Goal: Task Accomplishment & Management: Use online tool/utility

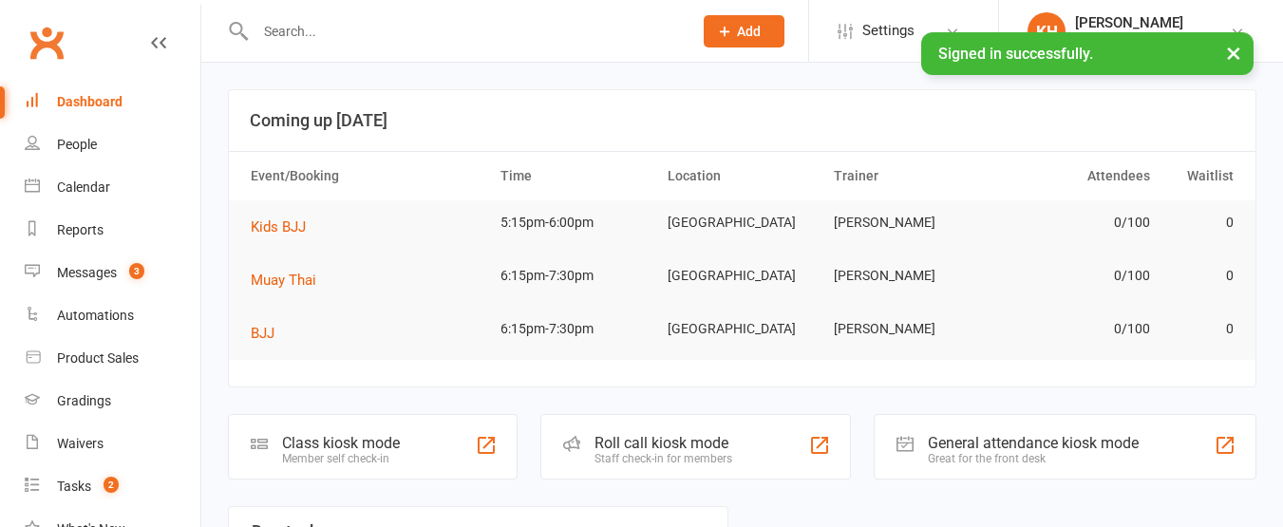
click at [387, 46] on div at bounding box center [453, 31] width 451 height 62
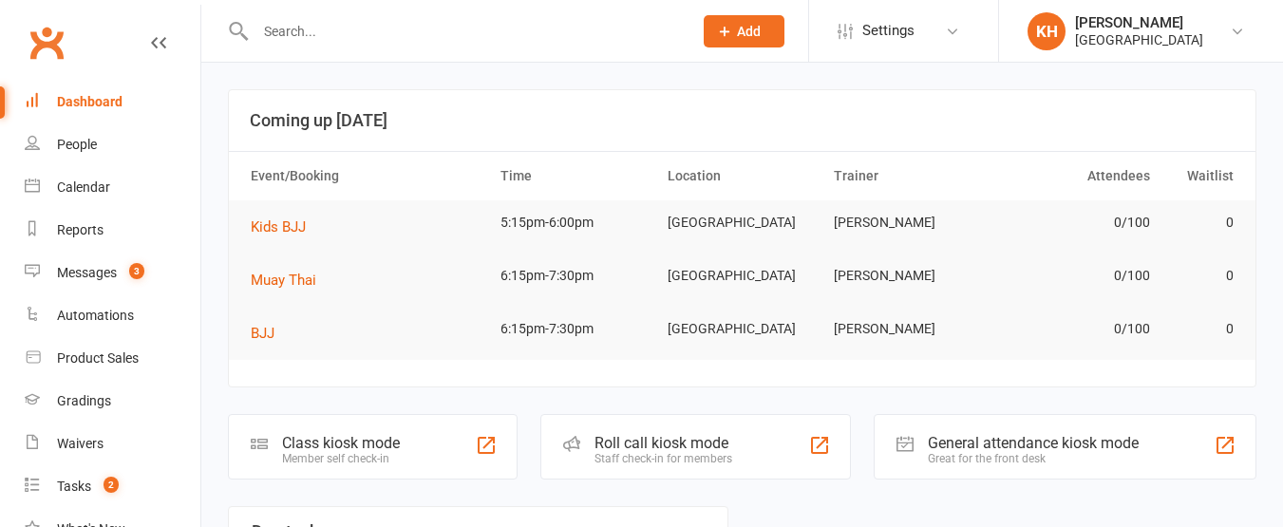
click at [365, 37] on input "text" at bounding box center [464, 31] width 429 height 27
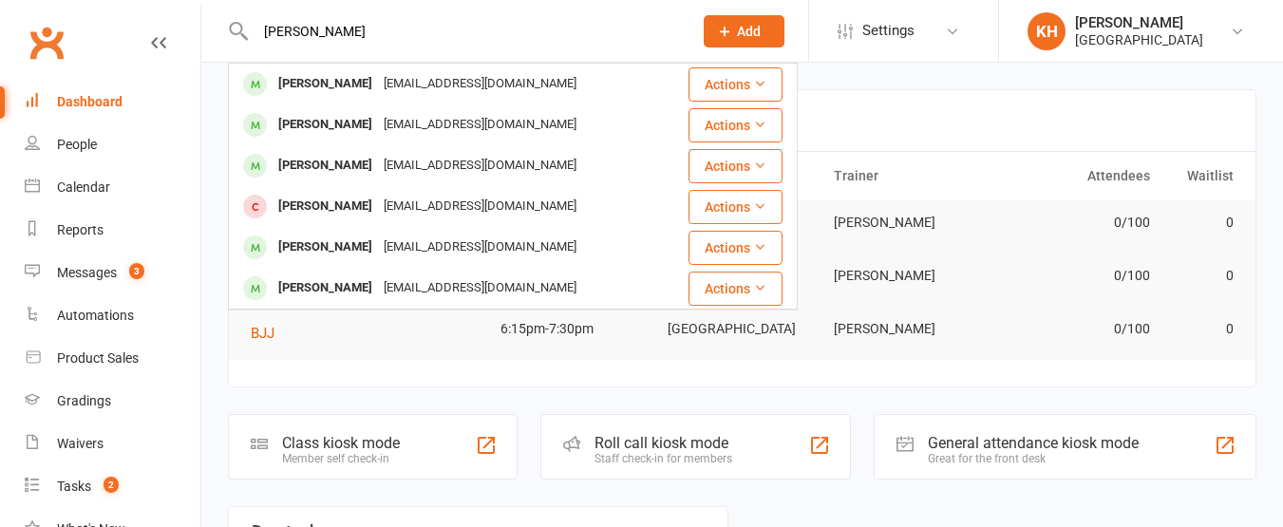
type input "isabella davies"
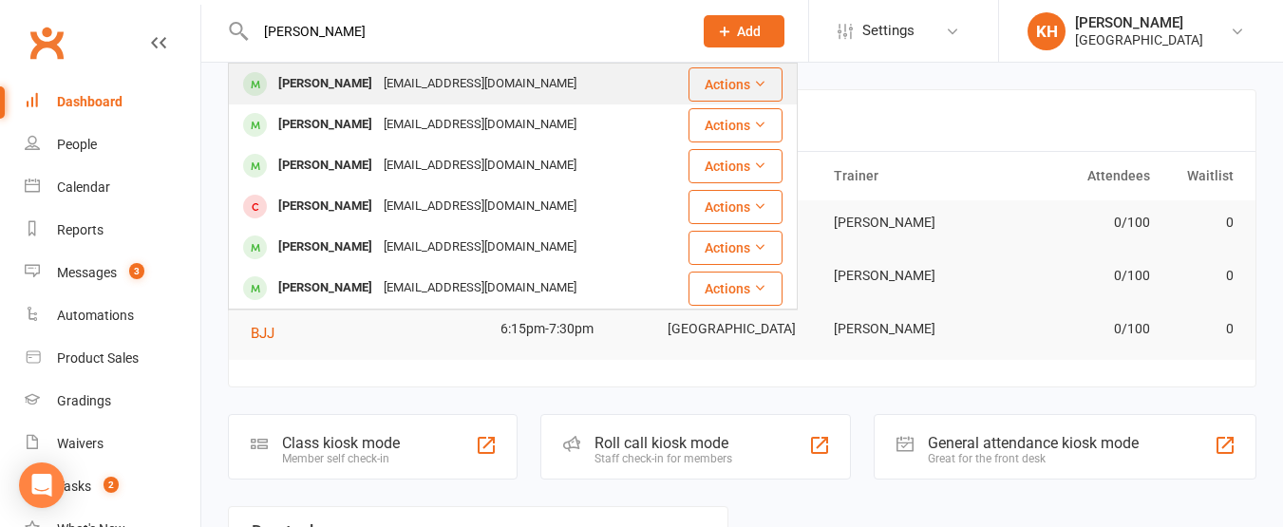
scroll to position [31, 0]
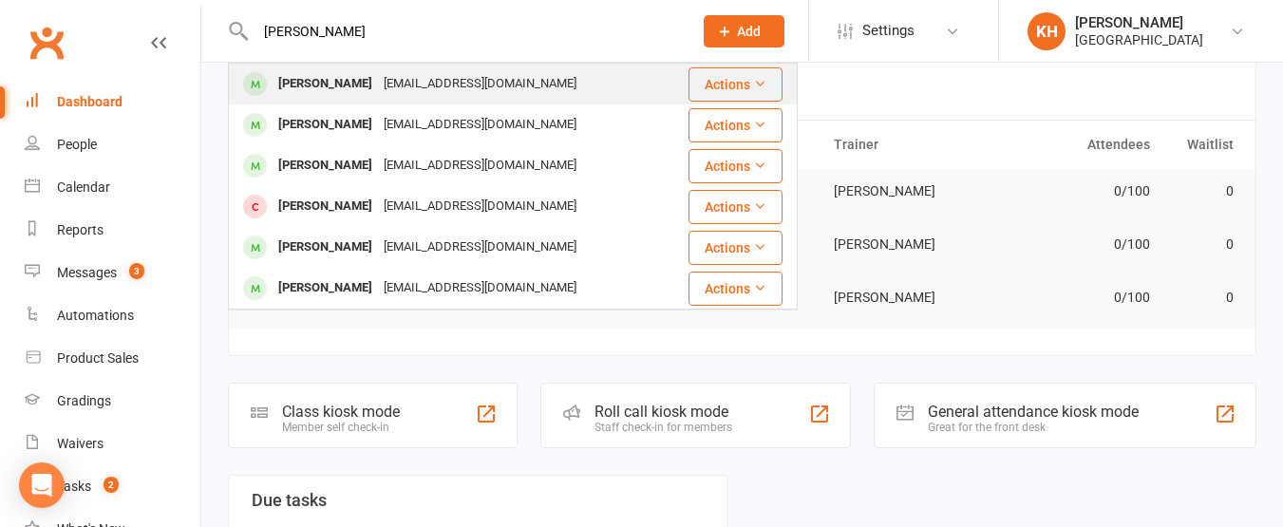
click at [431, 83] on div "Davieschoy@gmail.com" at bounding box center [480, 84] width 204 height 28
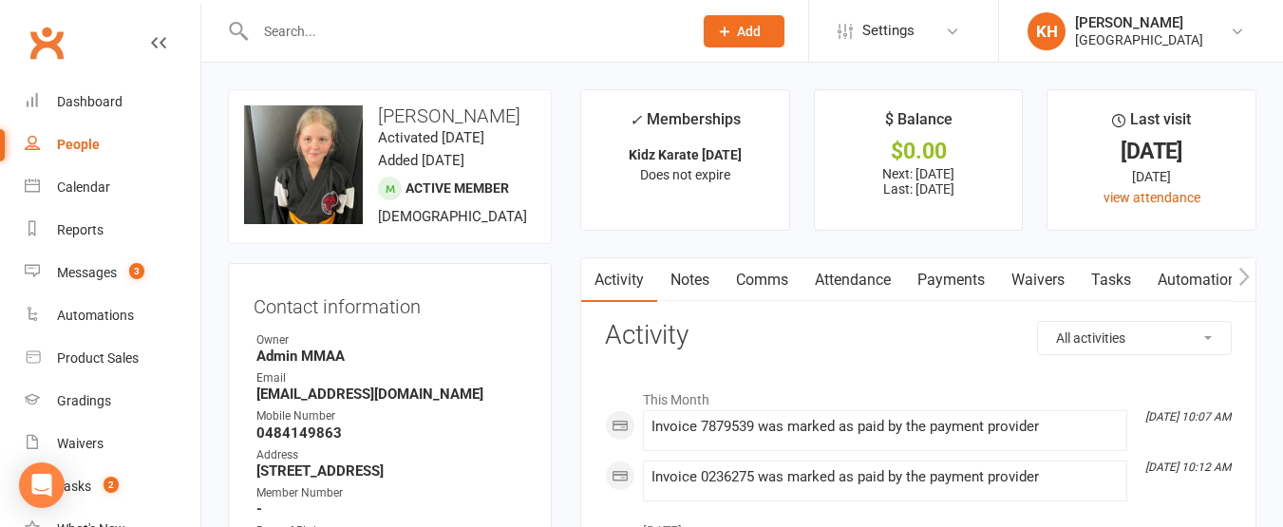
click at [410, 257] on contact-information "upload photo change photo Bel Davies Activated 23 April, 2024 Added 23 April, 2…" at bounding box center [390, 384] width 324 height 591
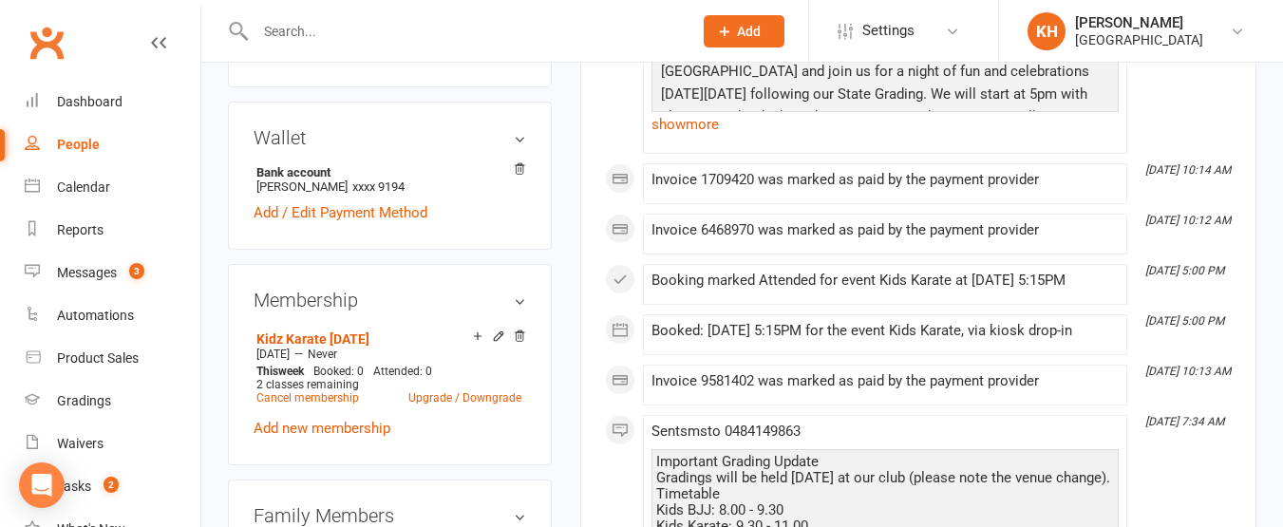
scroll to position [602, 0]
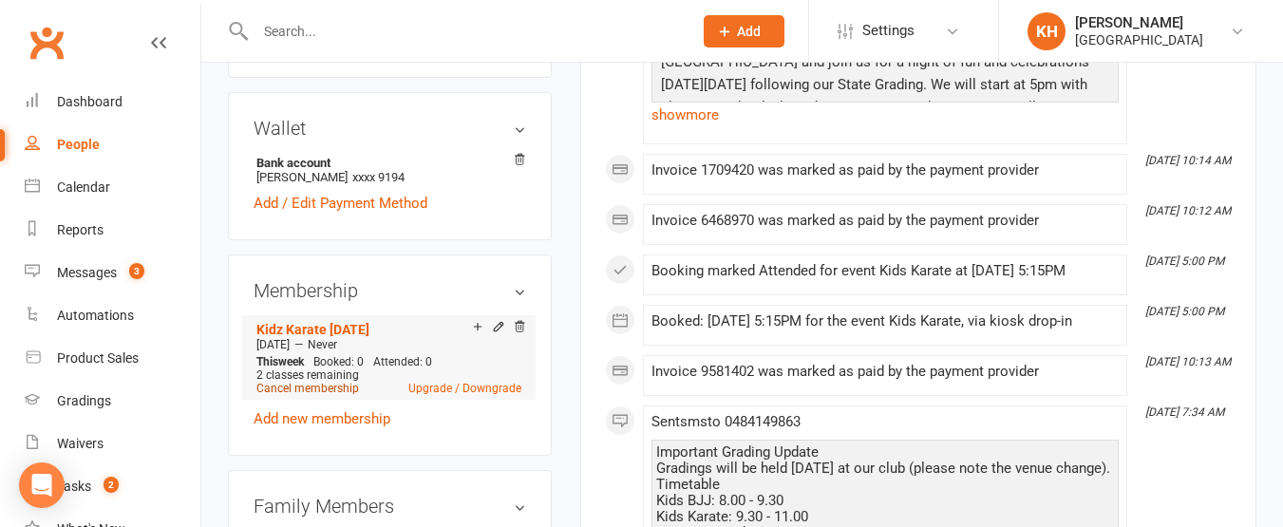
click at [321, 388] on link "Cancel membership" at bounding box center [307, 388] width 103 height 13
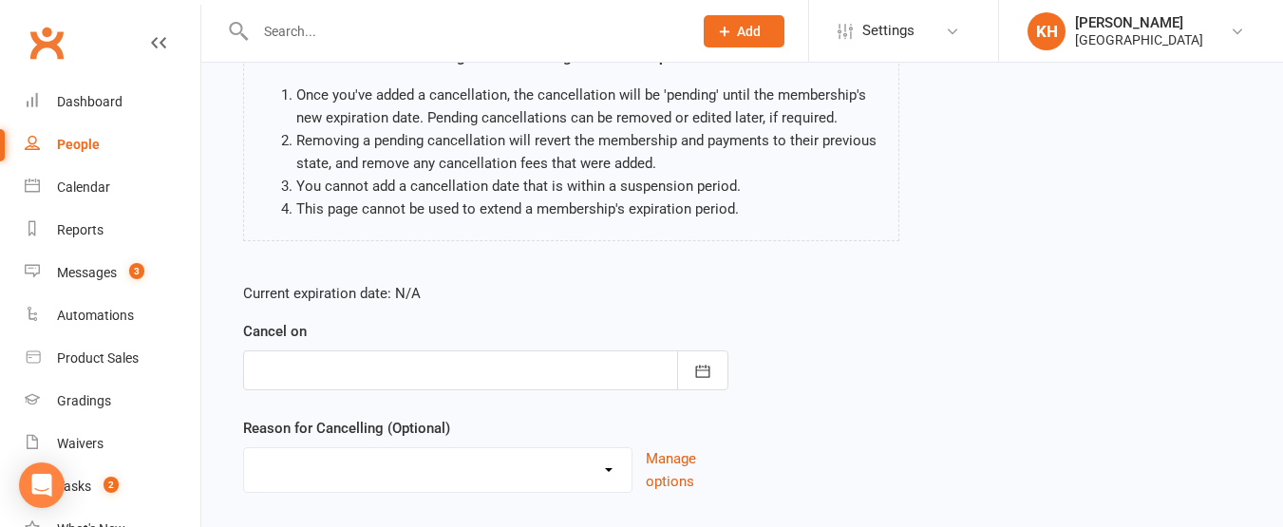
scroll to position [293, 0]
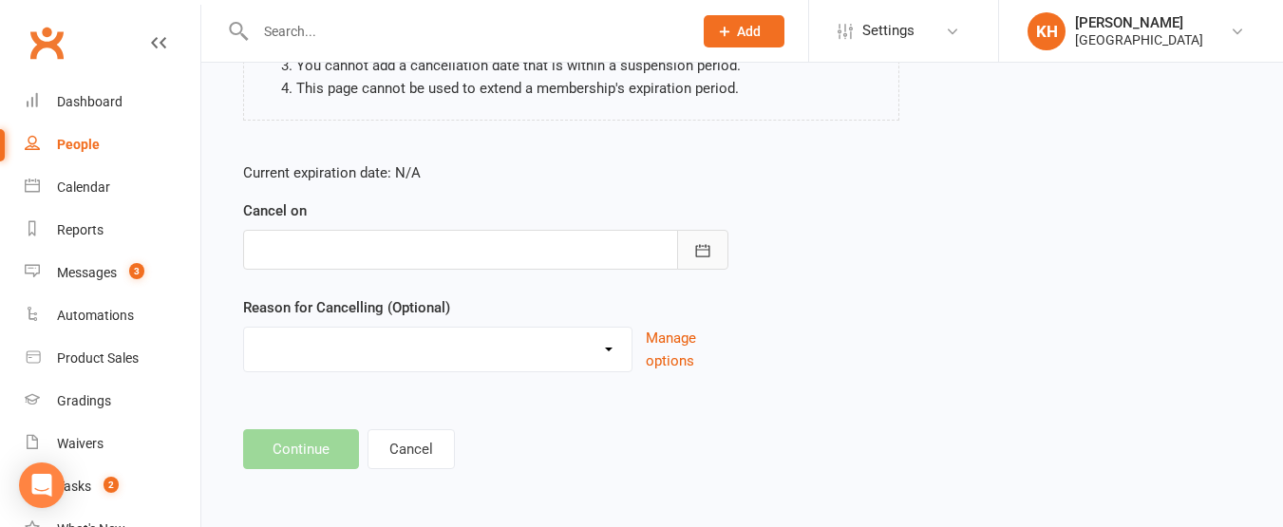
click at [716, 255] on button "button" at bounding box center [702, 250] width 51 height 40
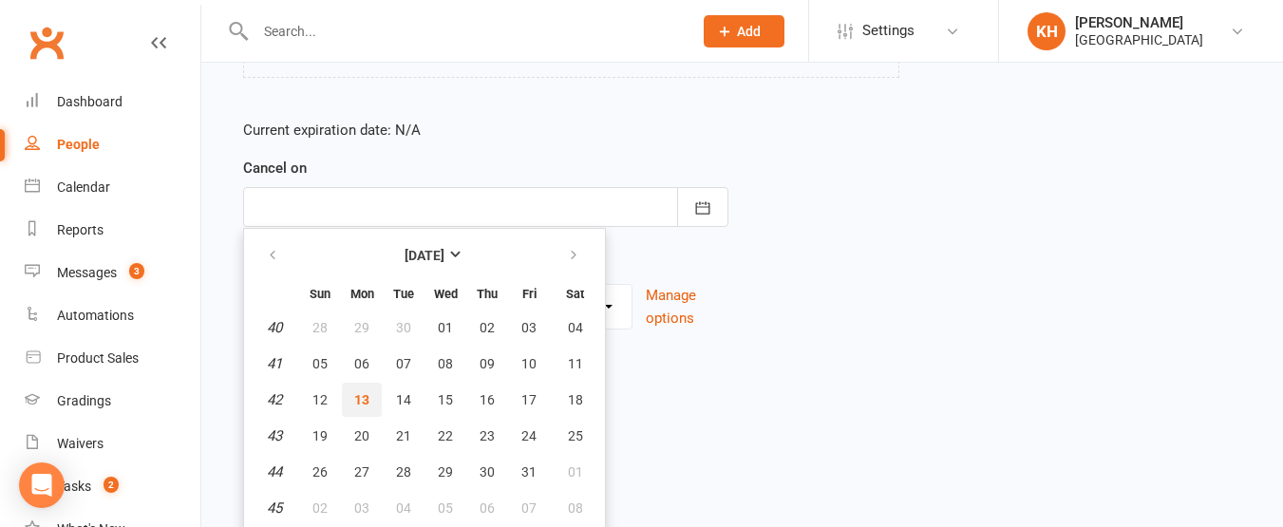
click at [364, 404] on span "13" at bounding box center [361, 399] width 15 height 15
type input "13 Oct 2025"
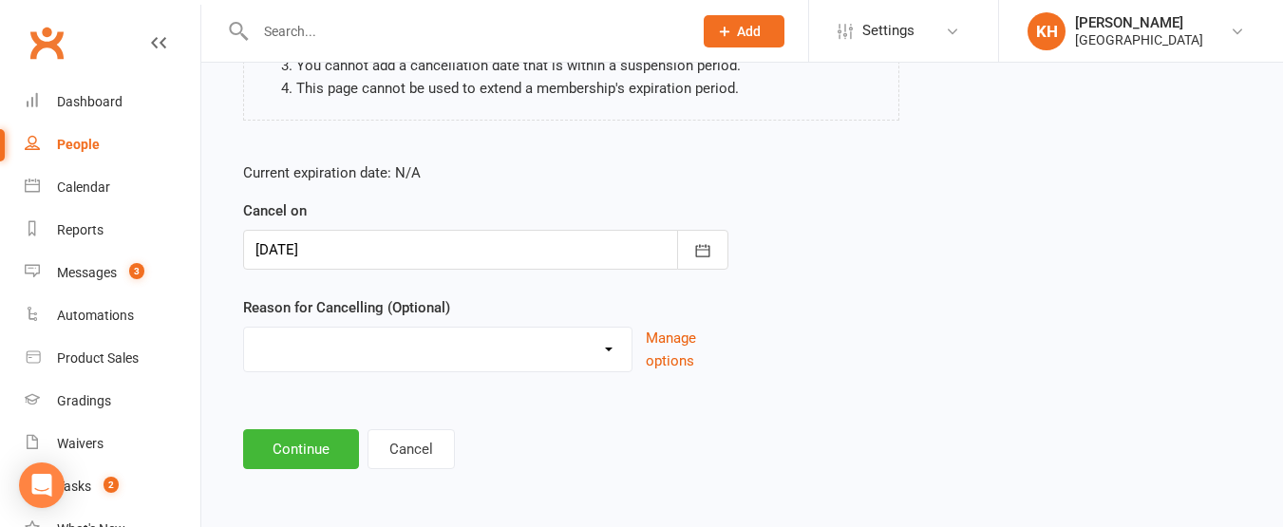
scroll to position [293, 0]
click at [385, 358] on select "Bank details require updating Family issue Family member sick Holiday Injury Me…" at bounding box center [437, 347] width 387 height 38
select select "7"
click at [244, 328] on select "Bank details require updating Family issue Family member sick Holiday Injury Me…" at bounding box center [437, 347] width 387 height 38
click at [271, 460] on button "Continue" at bounding box center [301, 449] width 116 height 40
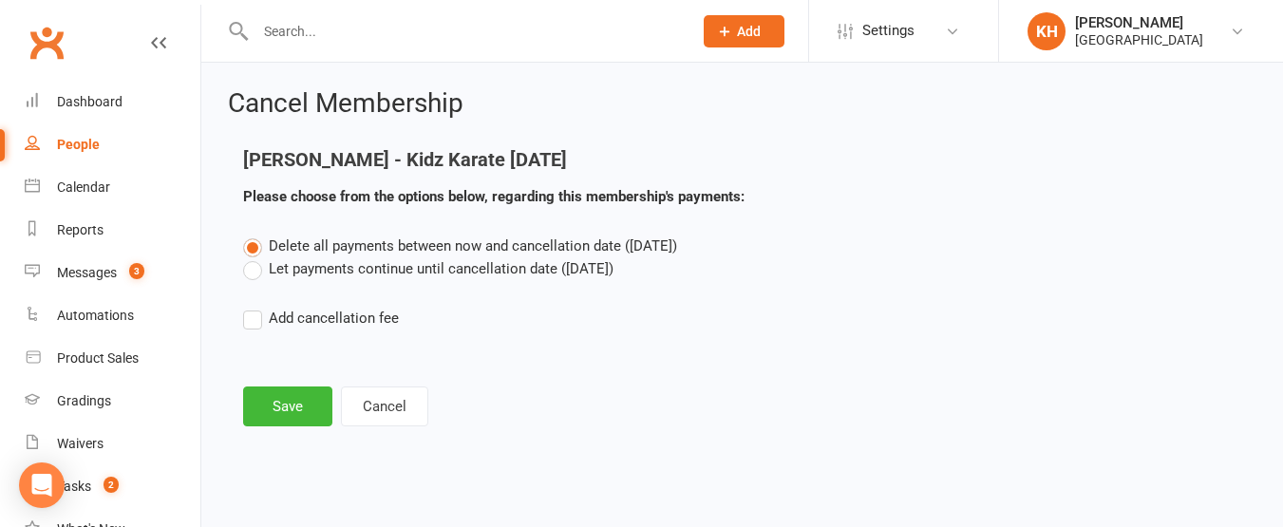
scroll to position [0, 0]
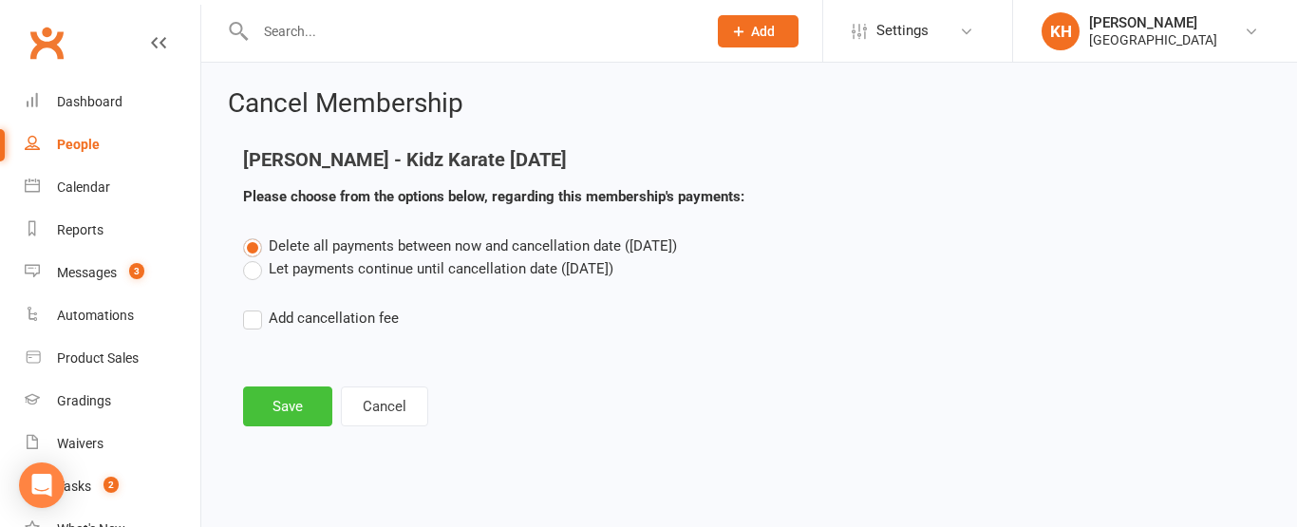
click at [300, 401] on button "Save" at bounding box center [287, 407] width 89 height 40
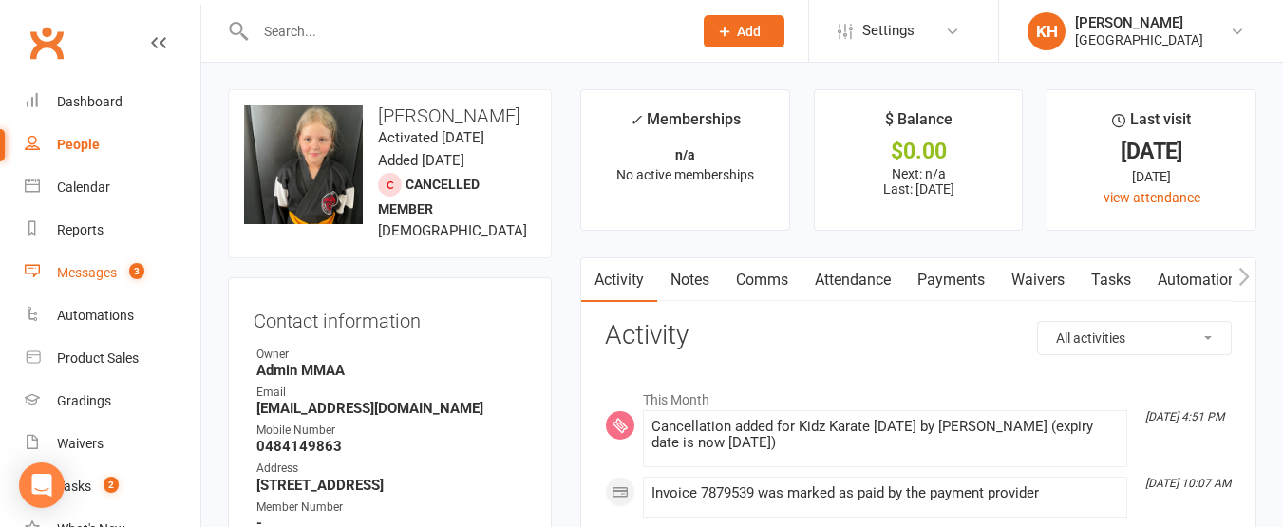
click at [99, 288] on link "Messages 3" at bounding box center [113, 273] width 176 height 43
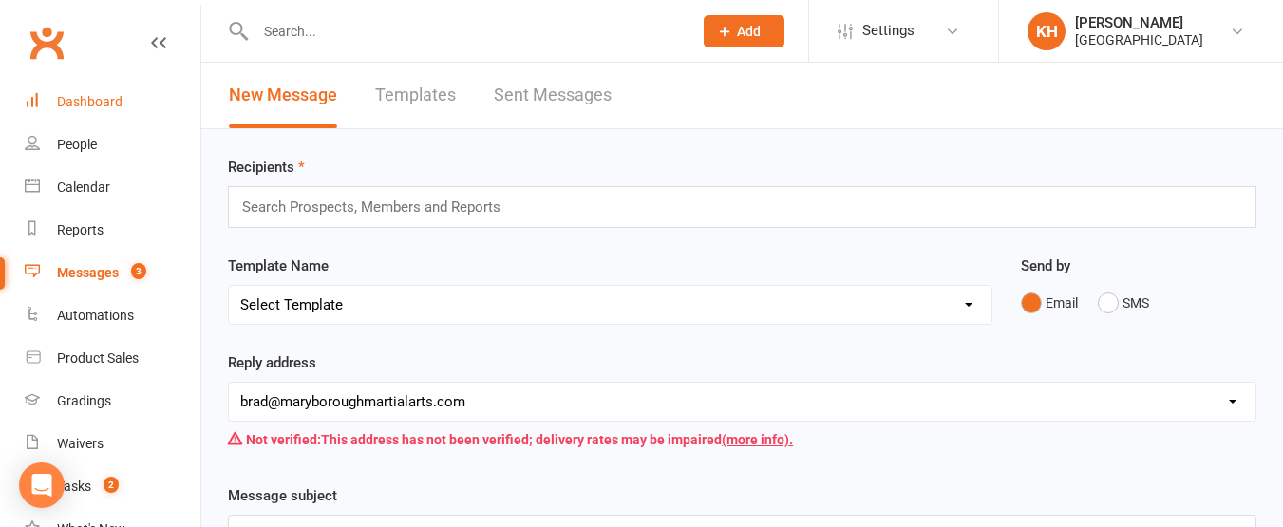
click at [75, 104] on div "Dashboard" at bounding box center [90, 101] width 66 height 15
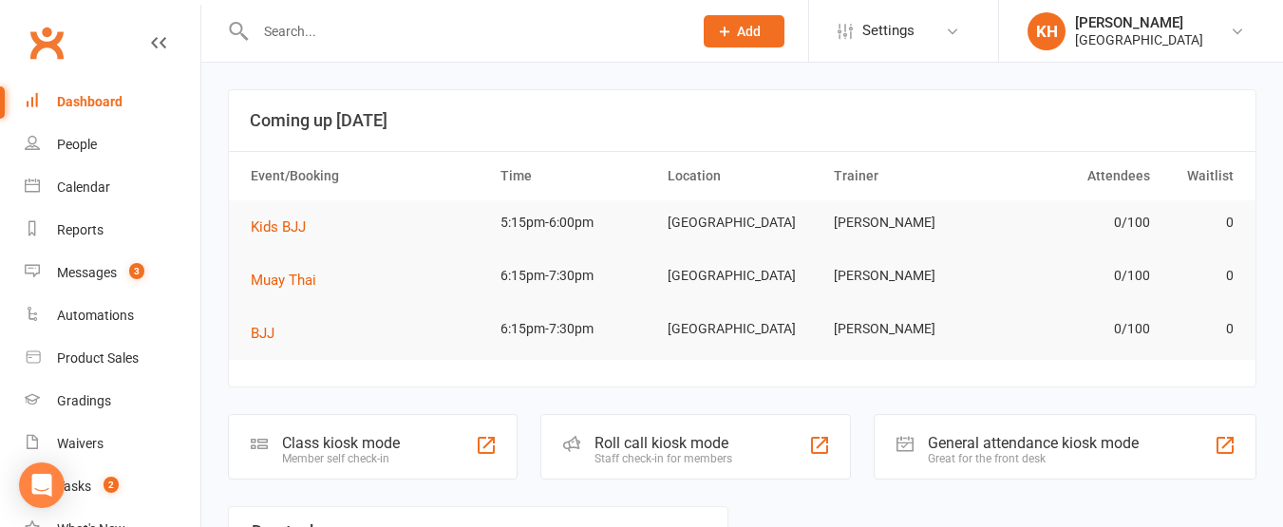
click at [75, 104] on div "Dashboard" at bounding box center [90, 101] width 66 height 15
drag, startPoint x: 56, startPoint y: 81, endPoint x: 9, endPoint y: 372, distance: 295.4
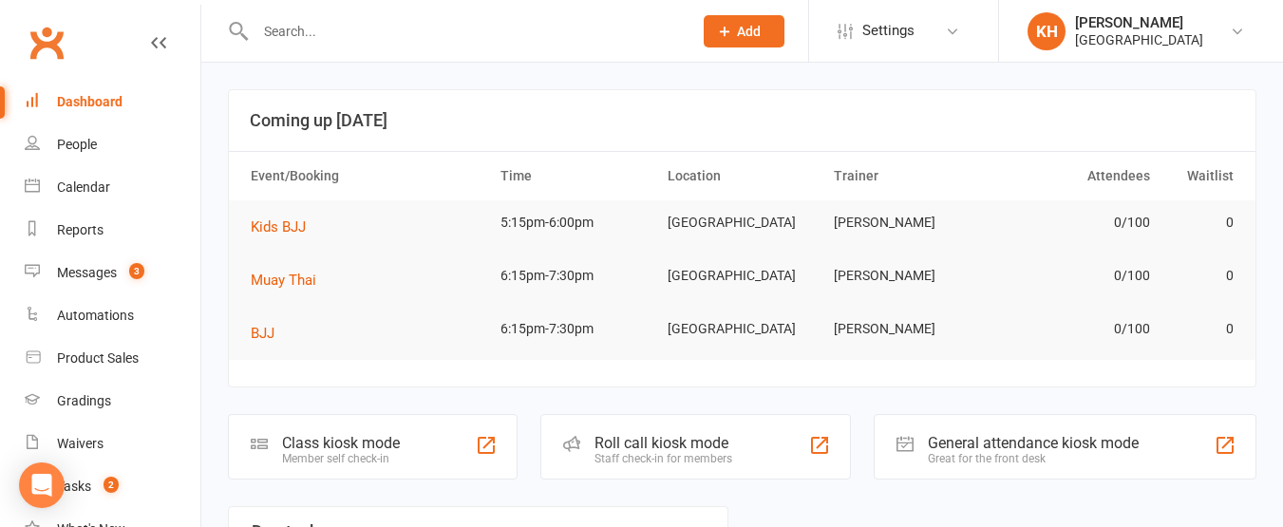
click at [9, 372] on li "Product Sales" at bounding box center [100, 358] width 200 height 43
drag, startPoint x: 0, startPoint y: 113, endPoint x: 8, endPoint y: 145, distance: 33.2
drag, startPoint x: 8, startPoint y: 145, endPoint x: 374, endPoint y: 49, distance: 378.9
click at [347, 41] on input "text" at bounding box center [464, 31] width 429 height 27
click at [376, 465] on div "Member self check-in" at bounding box center [341, 458] width 118 height 13
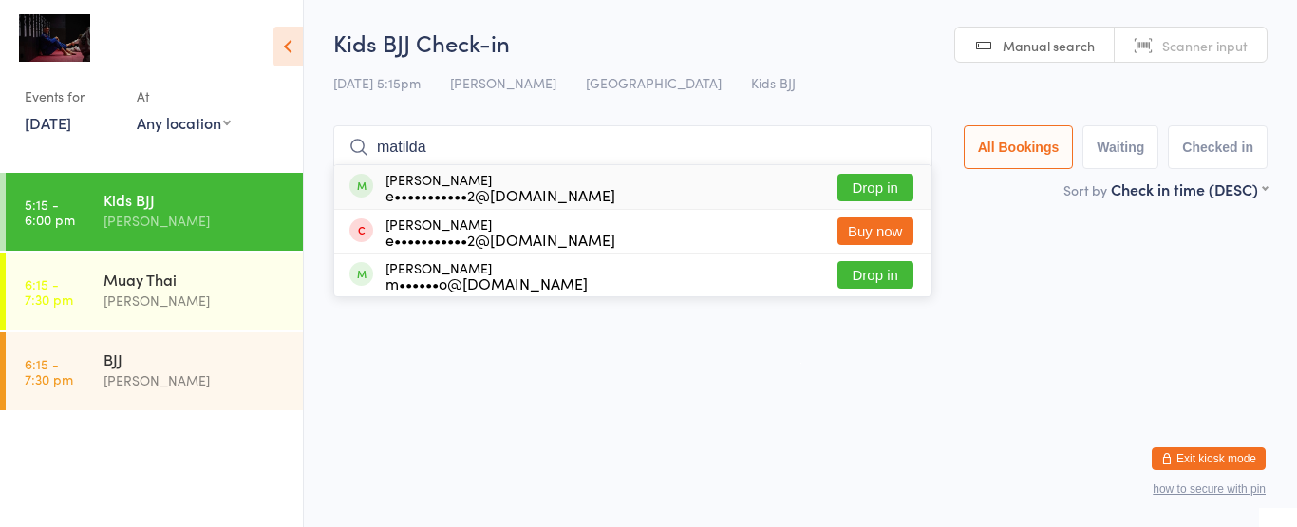
type input "matilda"
click at [878, 187] on button "Drop in" at bounding box center [876, 188] width 76 height 28
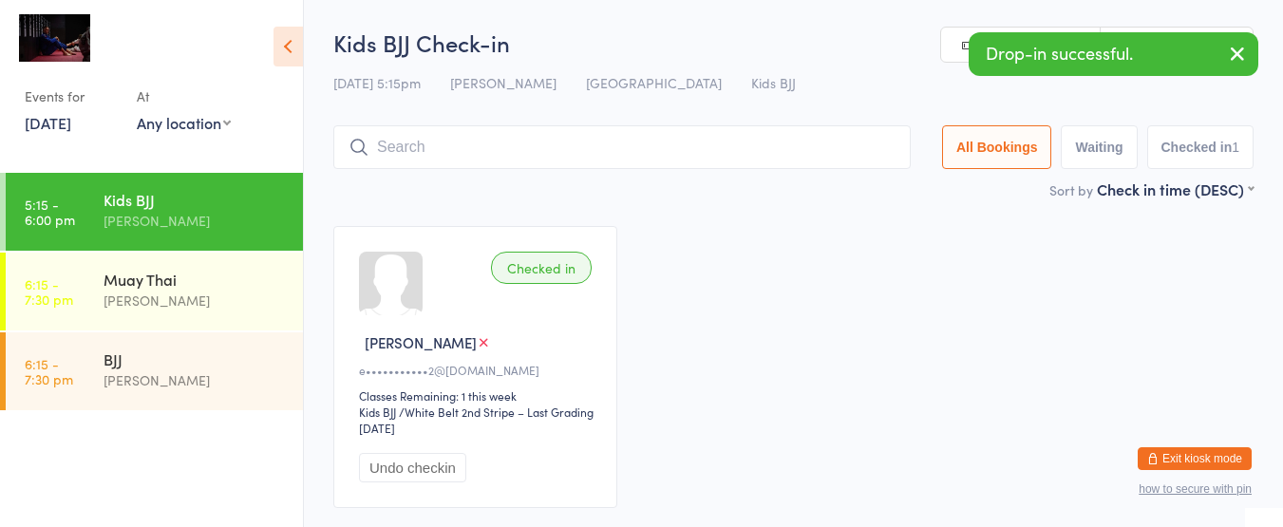
click at [638, 152] on input "search" at bounding box center [621, 147] width 577 height 44
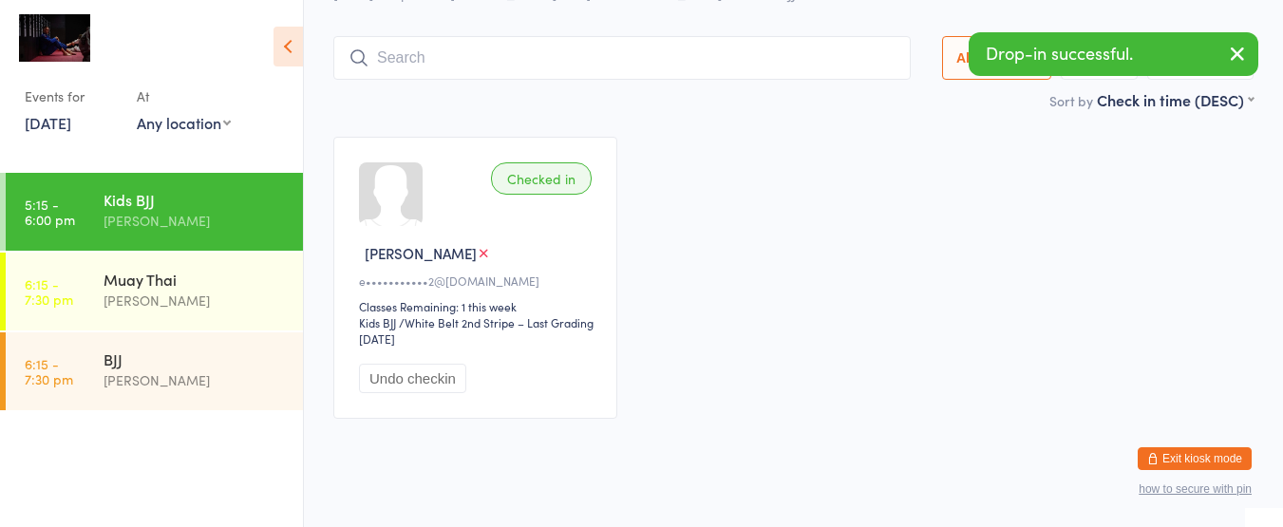
scroll to position [113, 0]
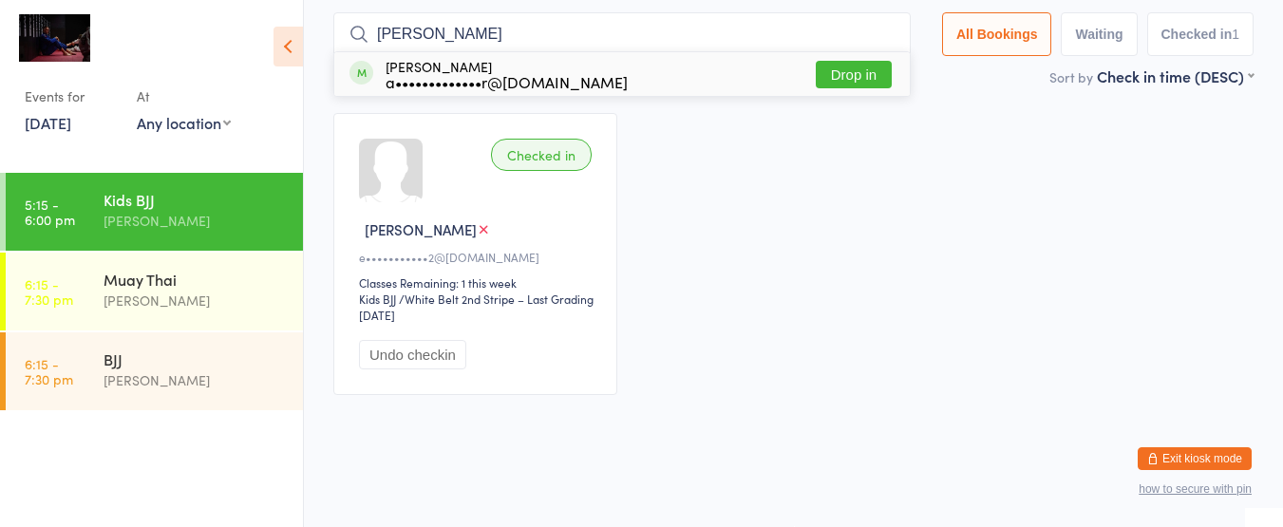
type input "holly"
click at [654, 71] on div "Holly Weinheimer a•••••••••••••r@bigpond.com Drop in" at bounding box center [622, 74] width 576 height 44
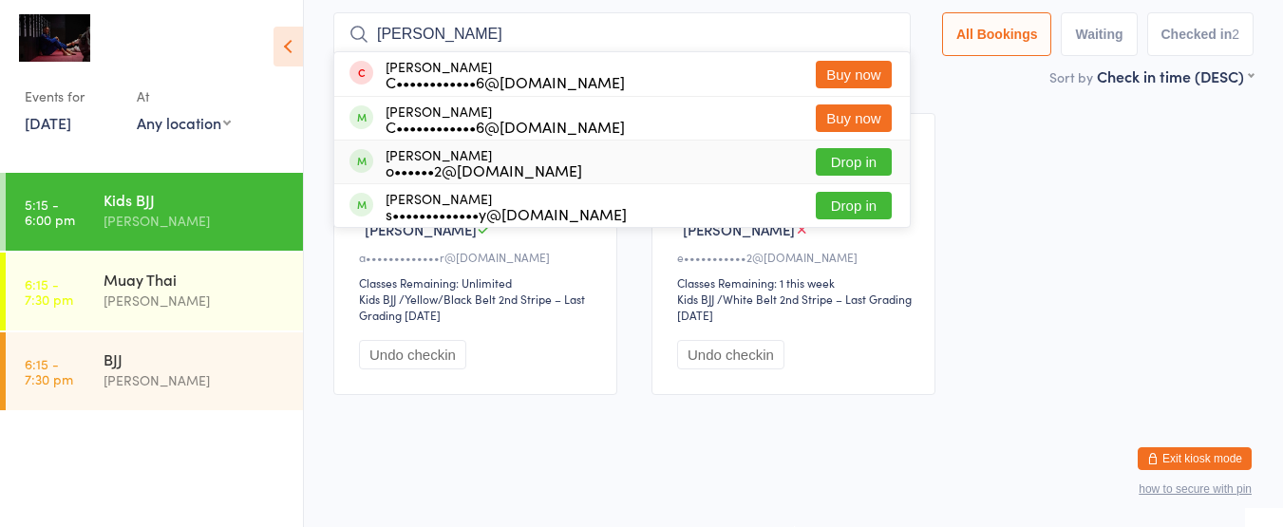
type input "charlie"
click at [838, 159] on button "Drop in" at bounding box center [854, 162] width 76 height 28
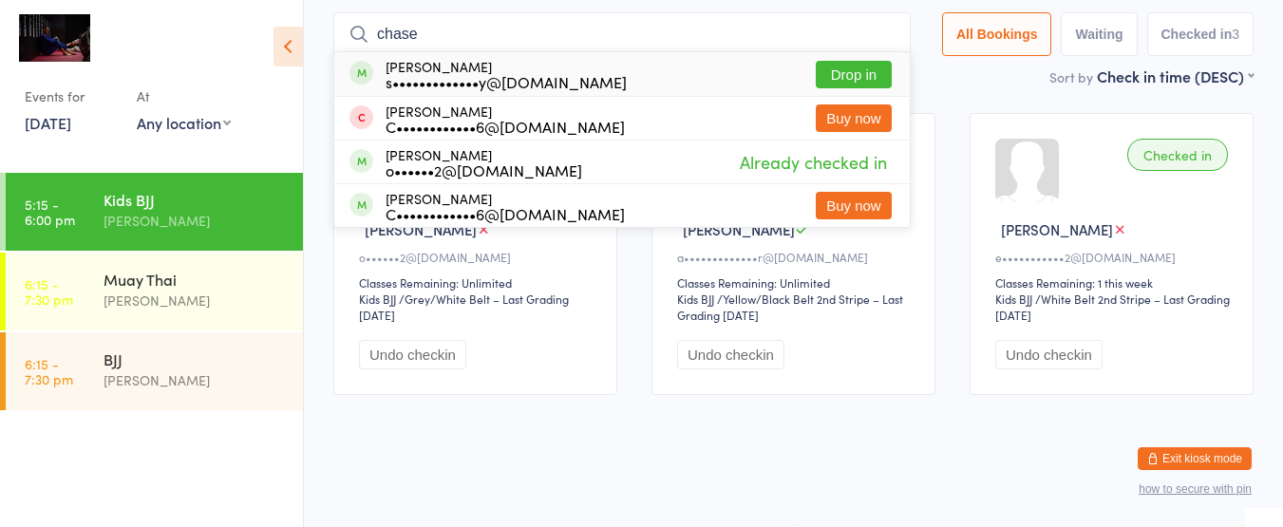
type input "chase"
click at [856, 71] on button "Drop in" at bounding box center [854, 75] width 76 height 28
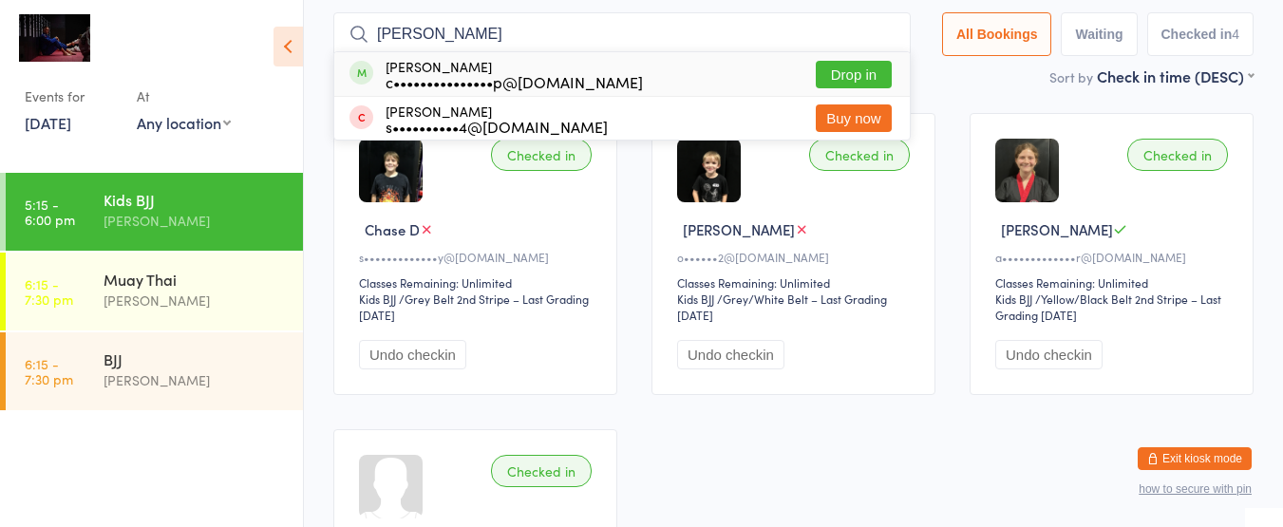
type input "emma t"
click at [747, 85] on div "Emma Roggenkamp c•••••••••••••••p@hotmail.com Drop in" at bounding box center [622, 74] width 576 height 44
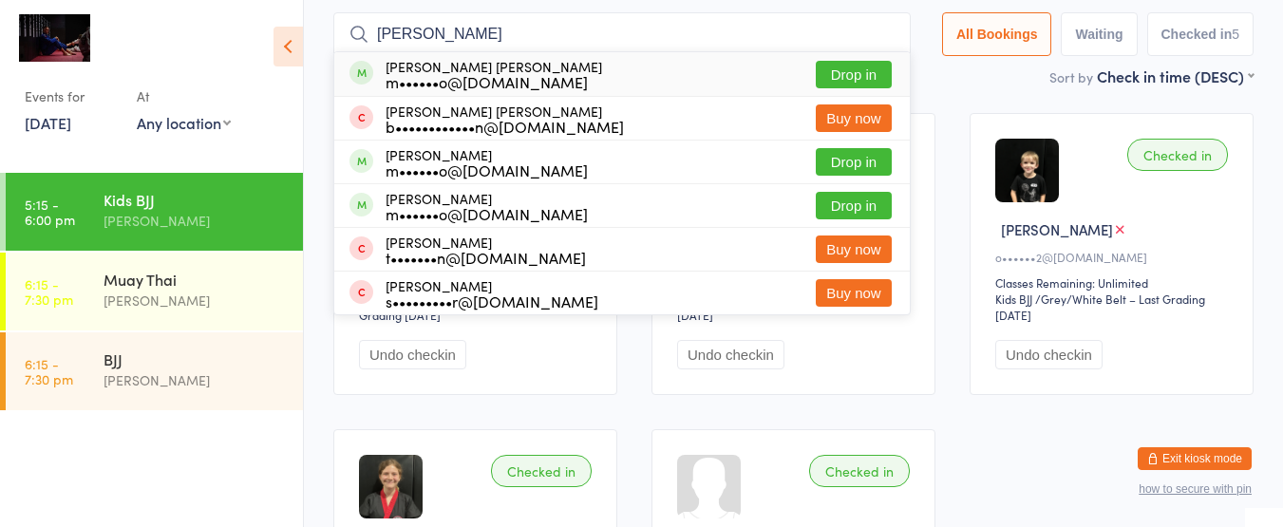
type input "archer axel"
click at [862, 73] on button "Drop in" at bounding box center [854, 75] width 76 height 28
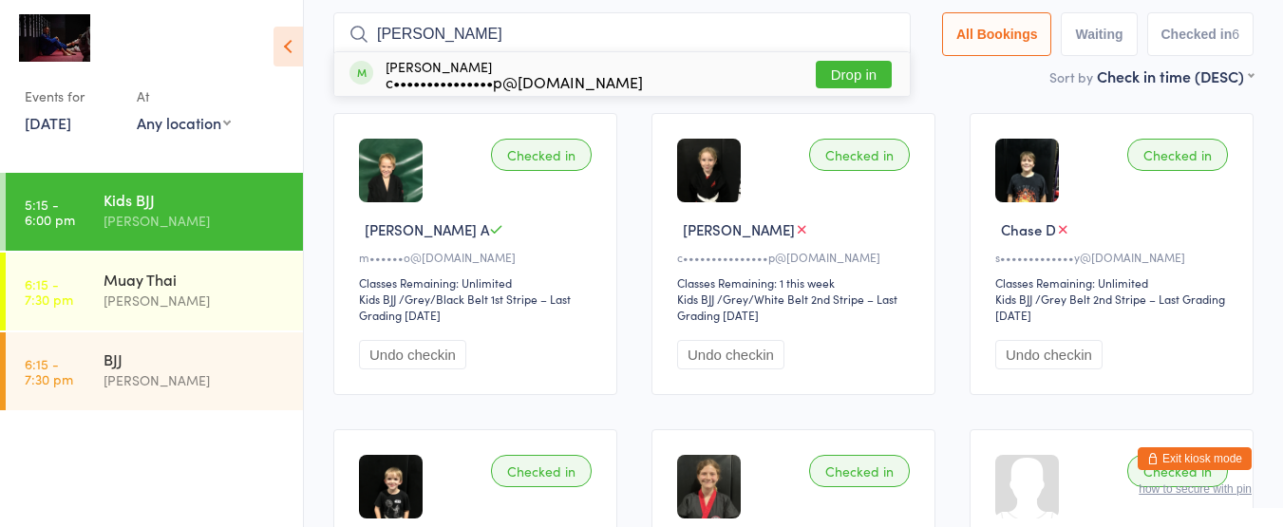
type input "cameron"
click at [862, 73] on button "Drop in" at bounding box center [854, 75] width 76 height 28
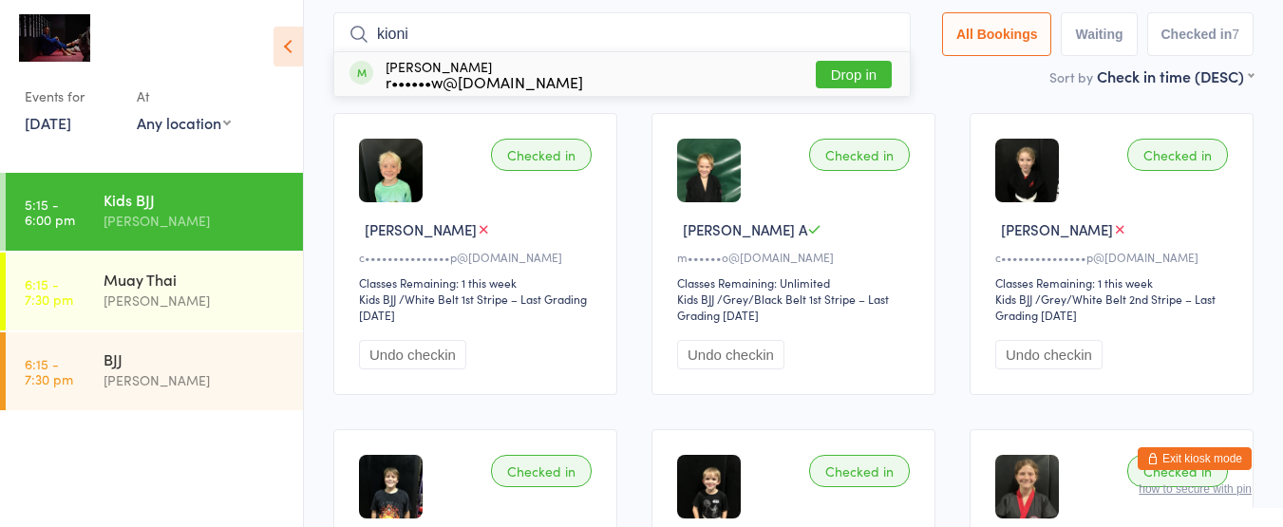
type input "kioni"
click at [862, 73] on button "Drop in" at bounding box center [854, 75] width 76 height 28
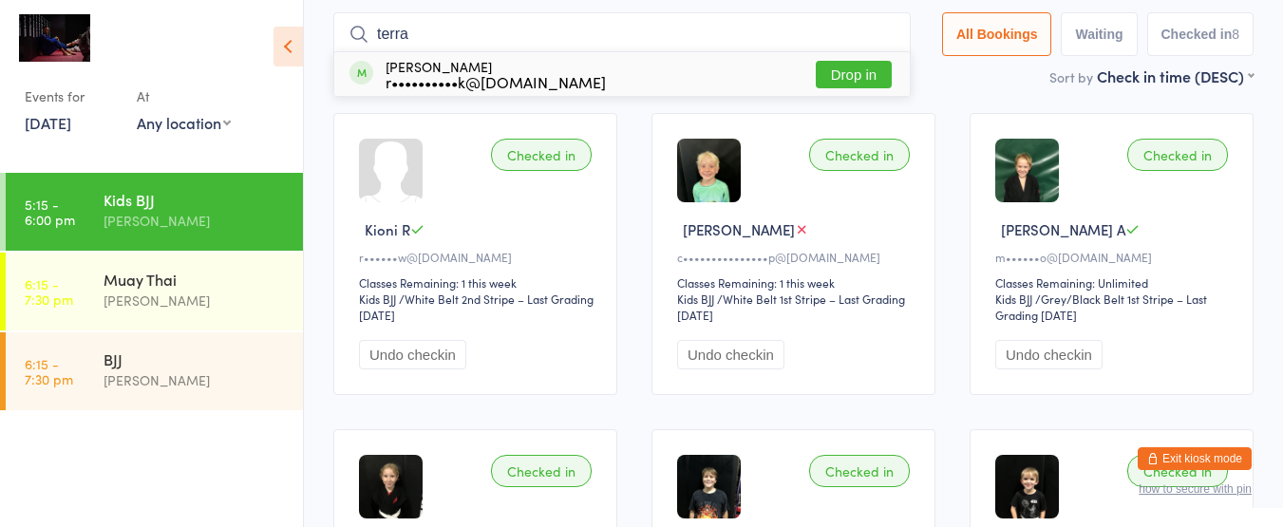
type input "terra"
click at [860, 75] on button "Drop in" at bounding box center [854, 75] width 76 height 28
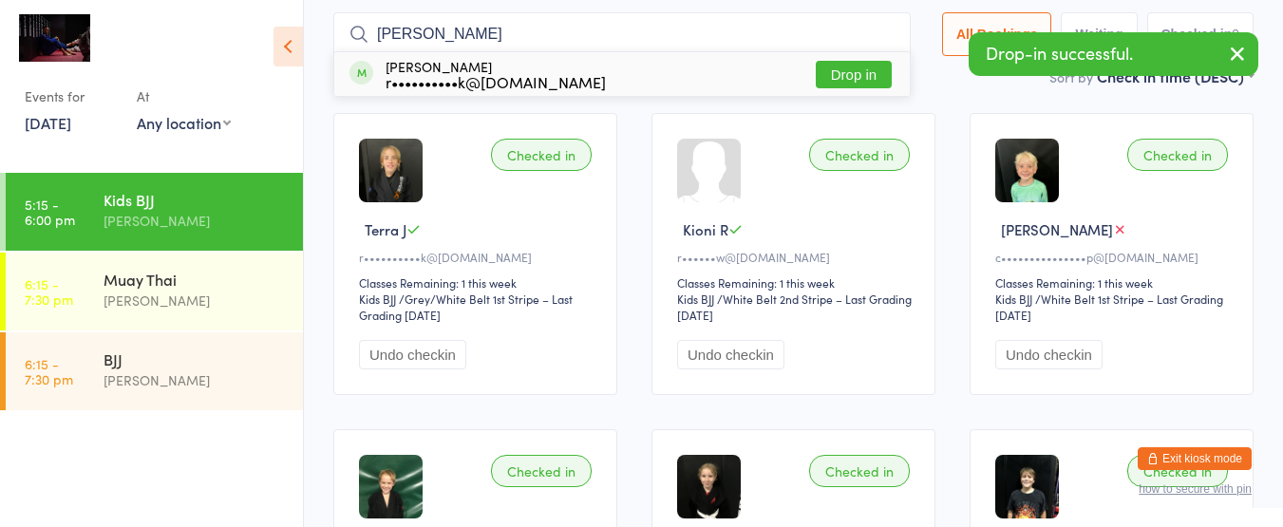
type input "tritt"
click at [859, 77] on button "Drop in" at bounding box center [854, 75] width 76 height 28
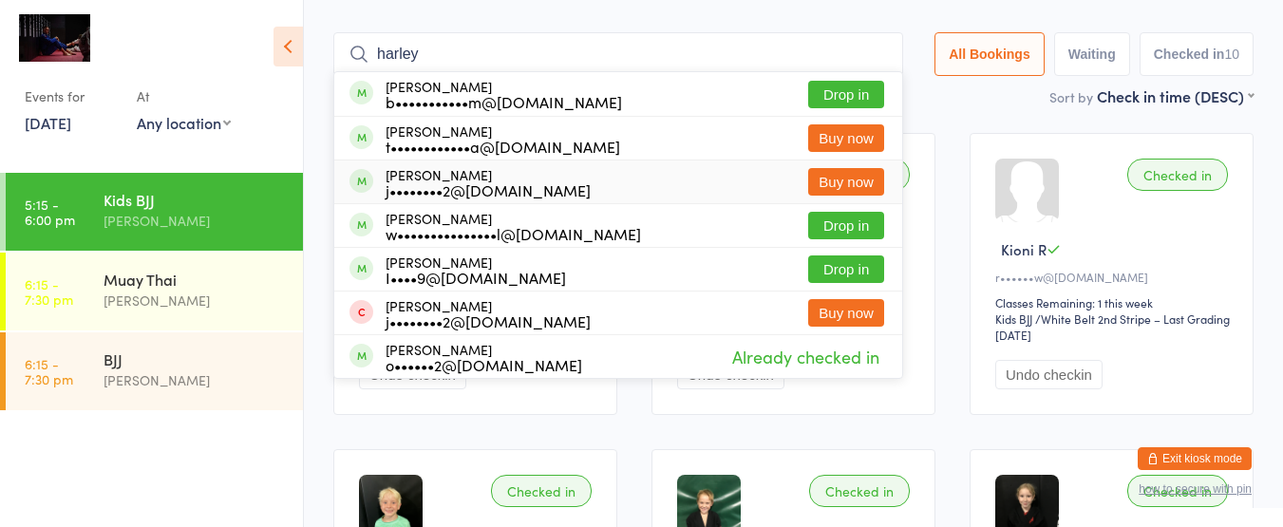
scroll to position [53, 0]
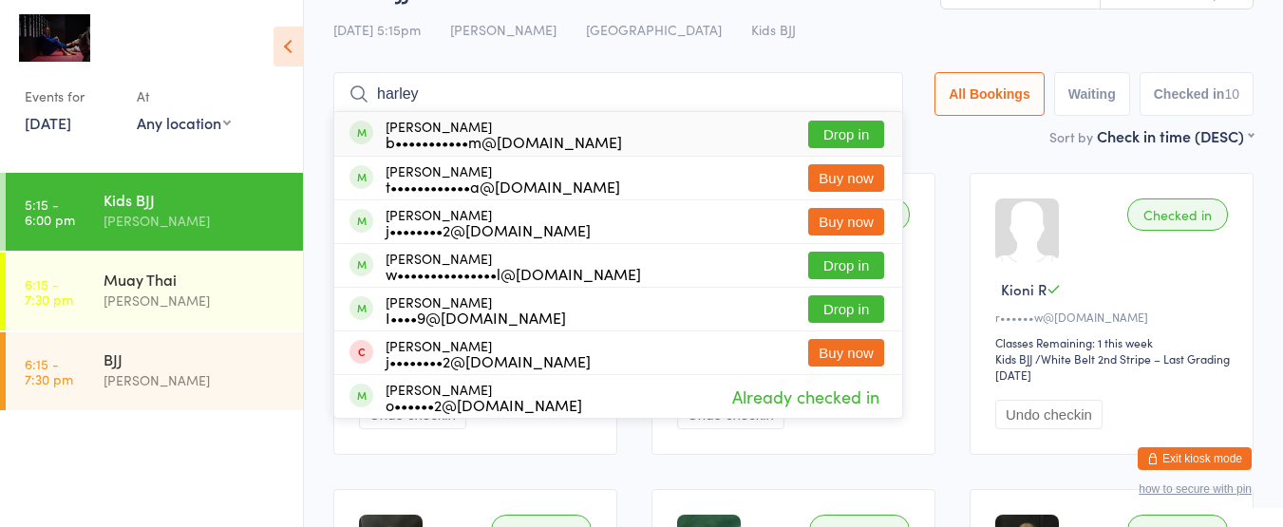
type input "harley"
click at [636, 131] on div "Harley Miller b•••••••••••m@gmail.com Drop in" at bounding box center [618, 134] width 568 height 44
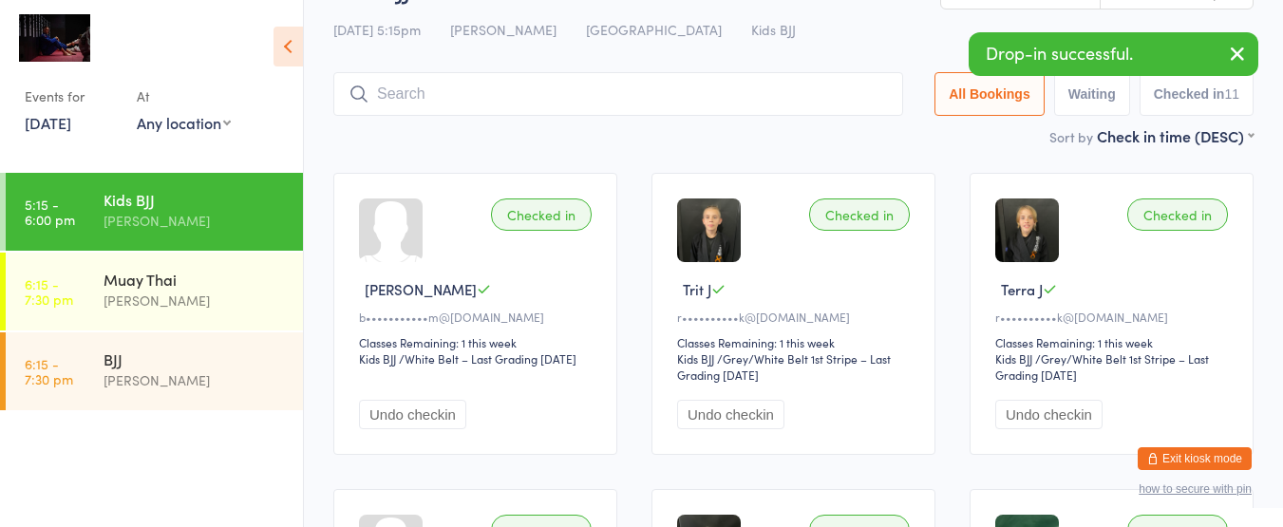
click at [417, 413] on button "Undo checkin" at bounding box center [412, 414] width 107 height 29
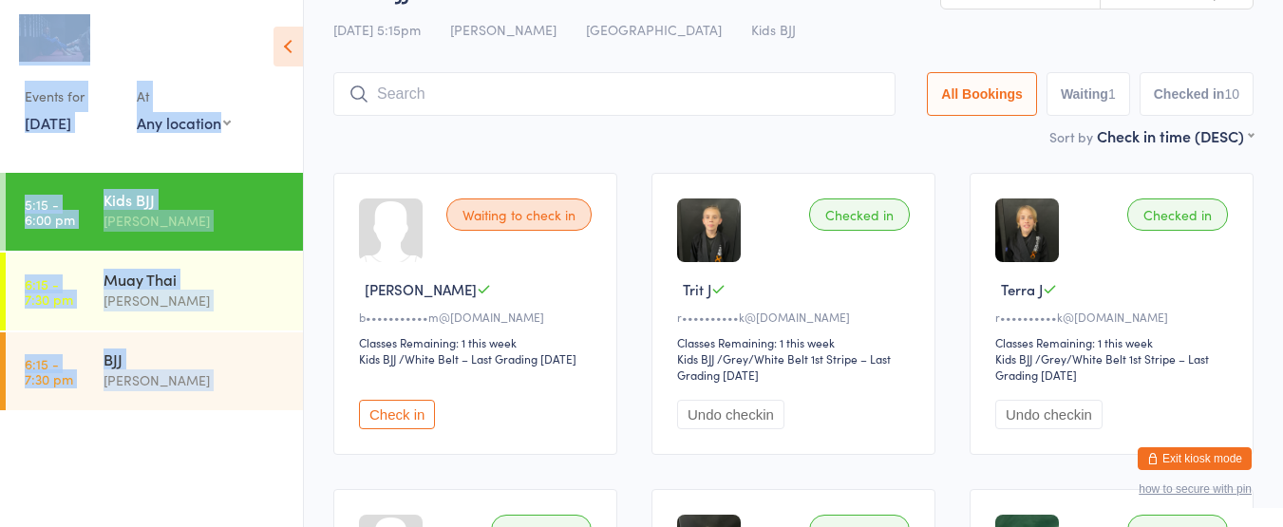
drag, startPoint x: 285, startPoint y: 68, endPoint x: 328, endPoint y: -93, distance: 167.0
click at [328, 0] on html "You have now entered Kiosk Mode. Members will be able to check themselves in us…" at bounding box center [641, 210] width 1283 height 527
click at [400, 425] on button "Check in" at bounding box center [397, 414] width 76 height 29
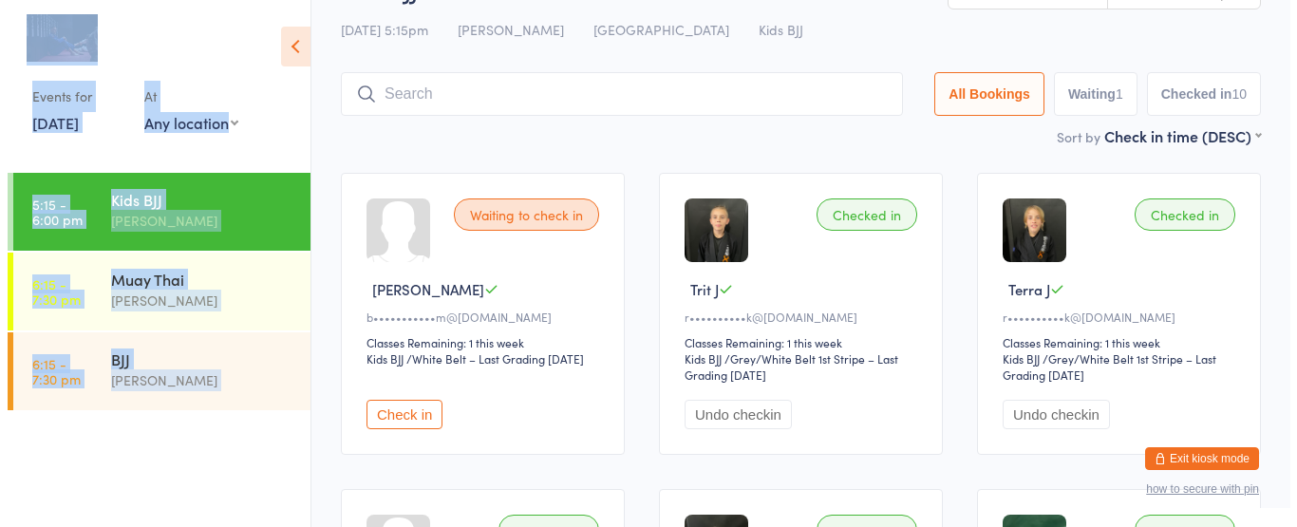
scroll to position [0, 0]
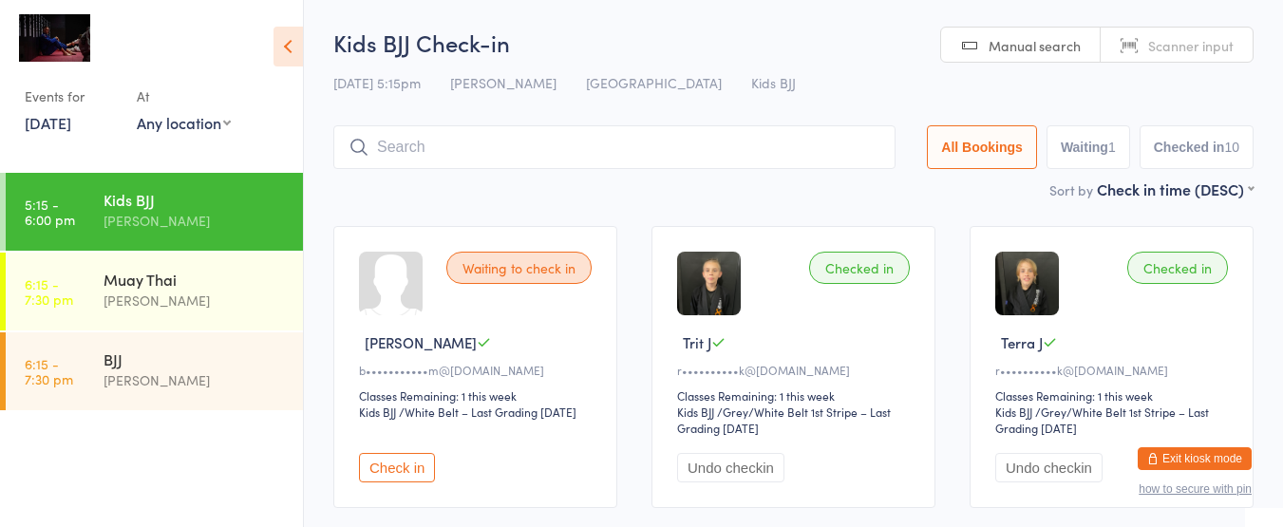
click at [1230, 461] on button "Exit kiosk mode" at bounding box center [1195, 458] width 114 height 23
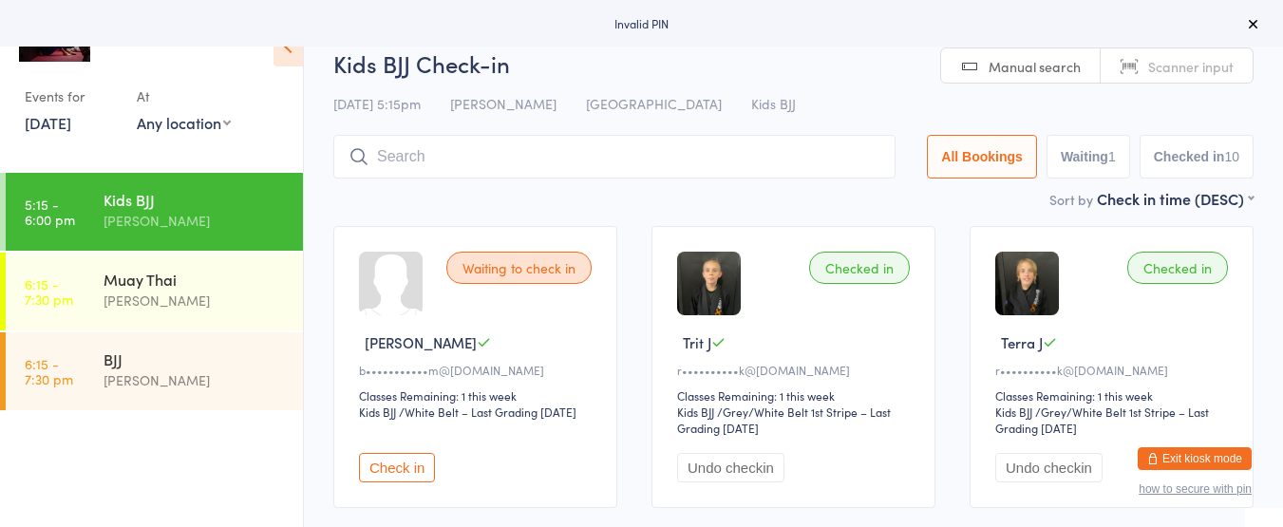
click at [1214, 461] on button "Exit kiosk mode" at bounding box center [1195, 458] width 114 height 23
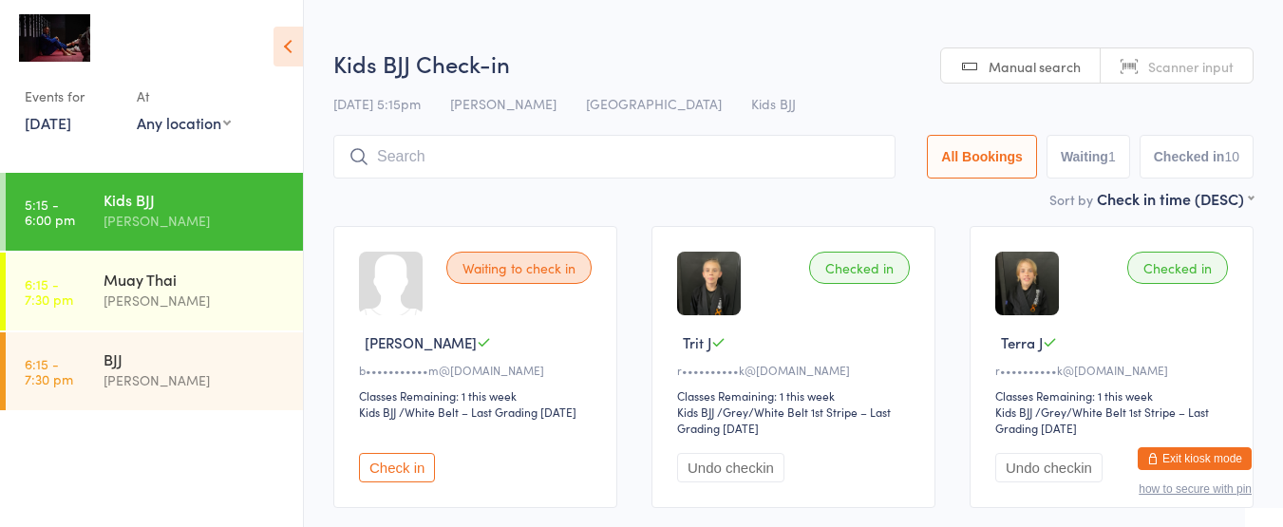
click at [1215, 461] on button "Exit kiosk mode" at bounding box center [1195, 458] width 114 height 23
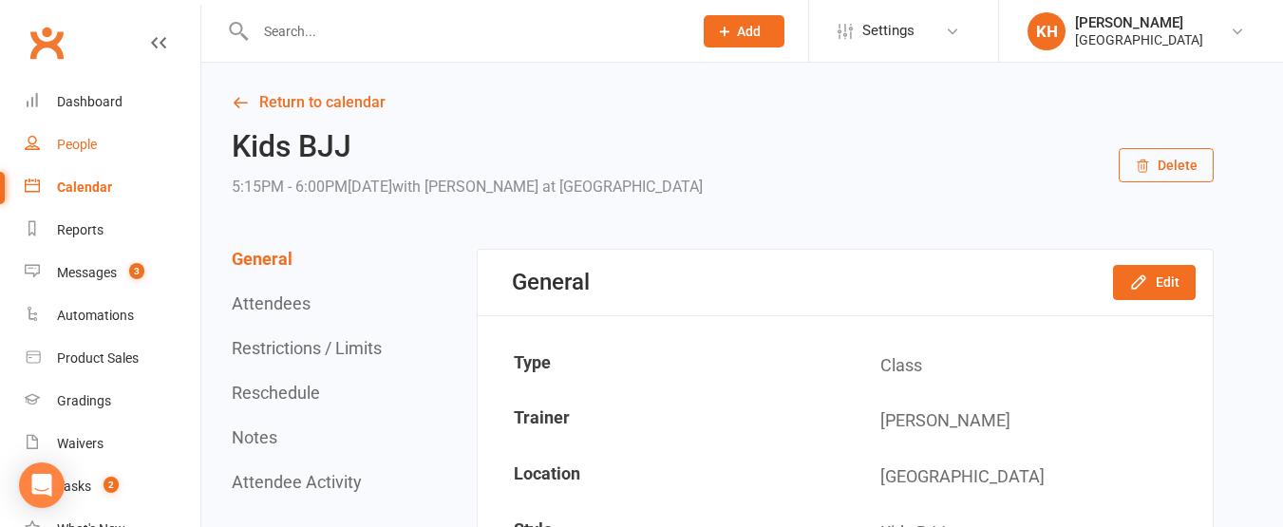
click at [78, 147] on div "People" at bounding box center [77, 144] width 40 height 15
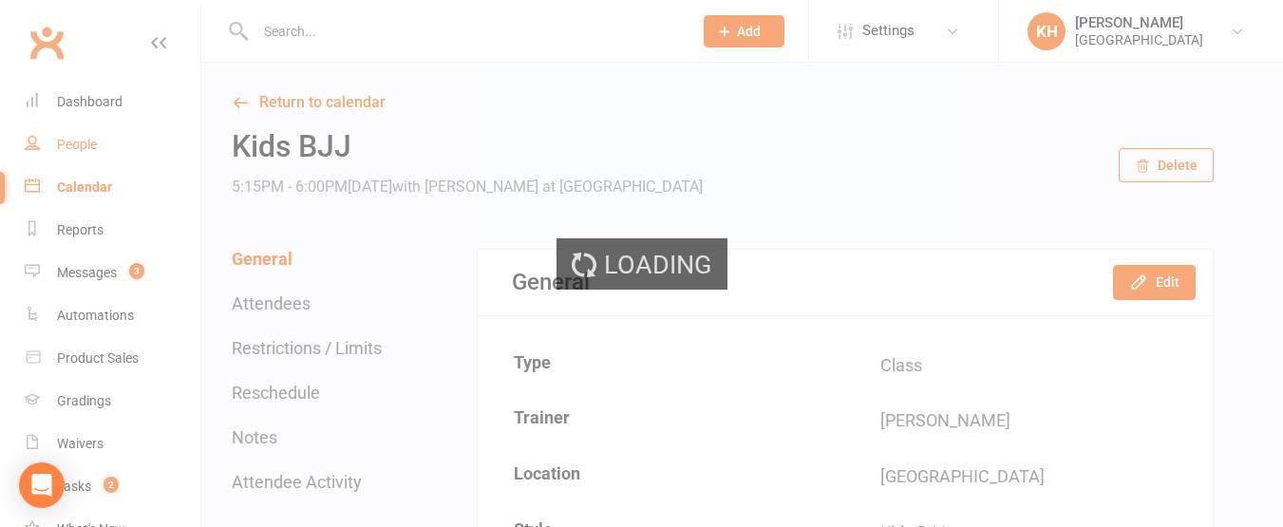
select select "100"
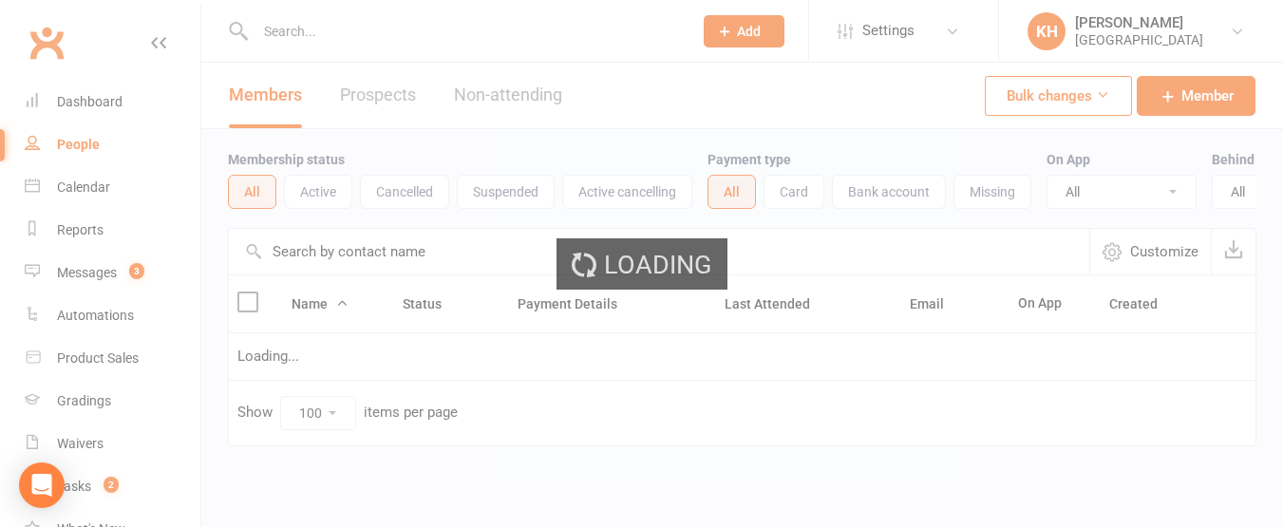
click at [408, 28] on input "text" at bounding box center [464, 31] width 429 height 27
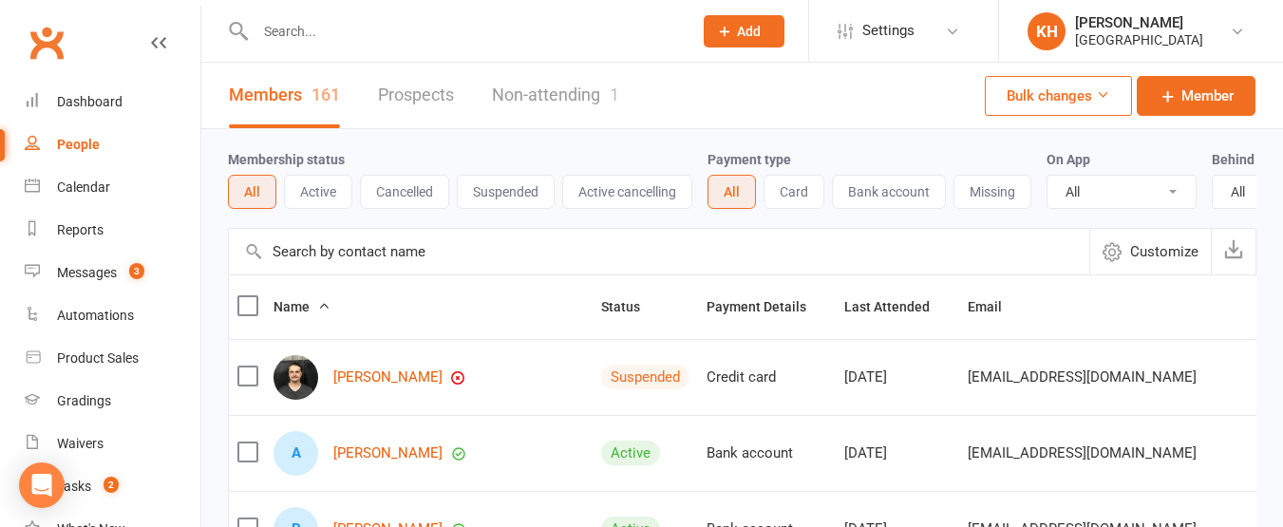
click at [334, 37] on input "text" at bounding box center [464, 31] width 429 height 27
click at [334, 37] on input "ha" at bounding box center [464, 31] width 429 height 27
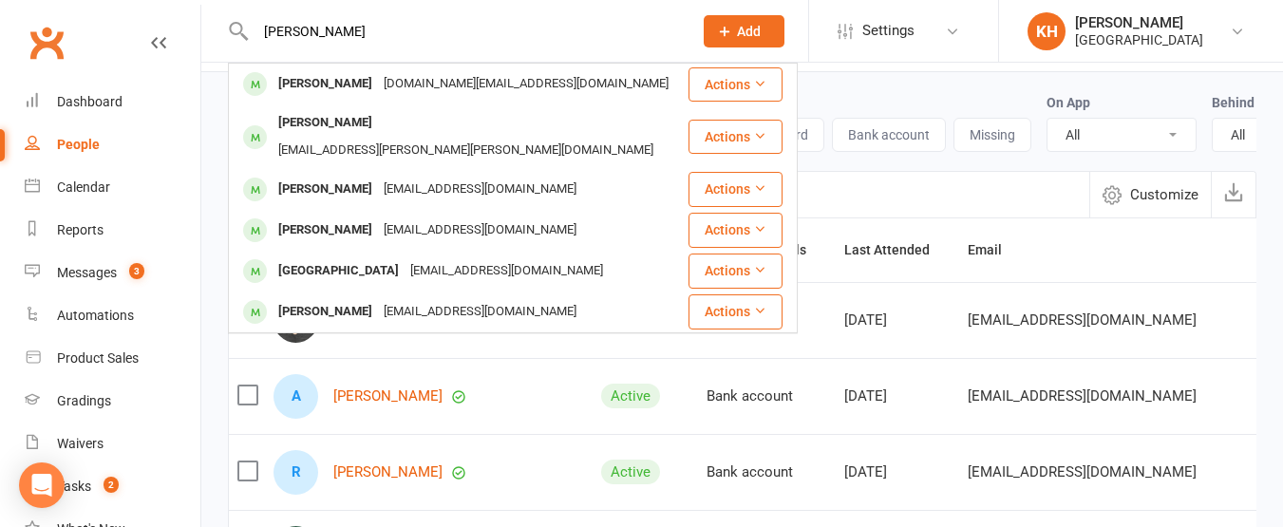
scroll to position [218, 0]
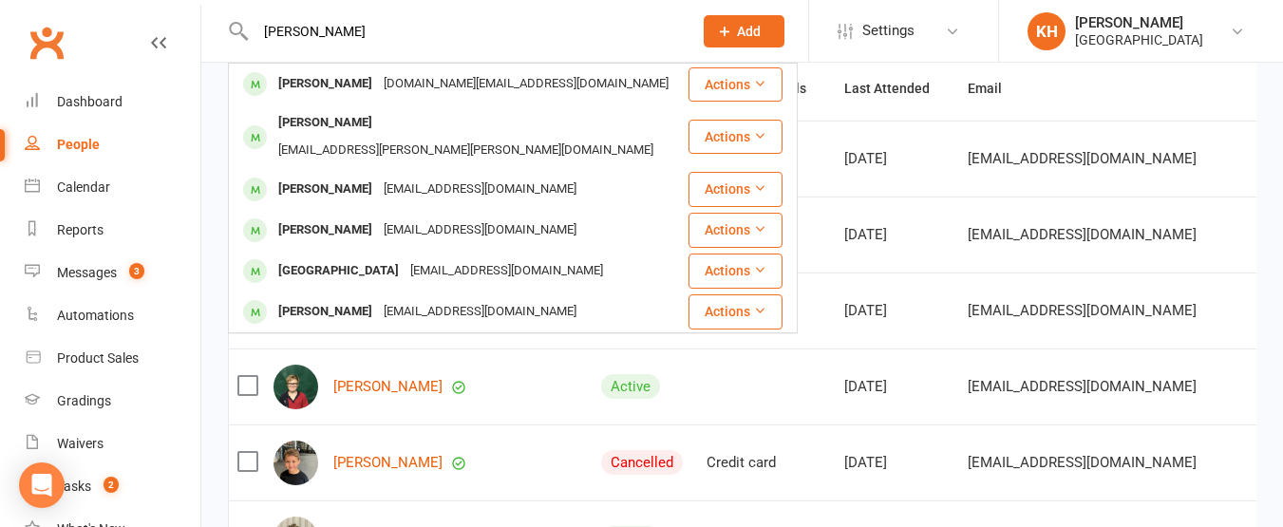
click at [422, 27] on input "harley miller" at bounding box center [464, 31] width 429 height 27
type input "h"
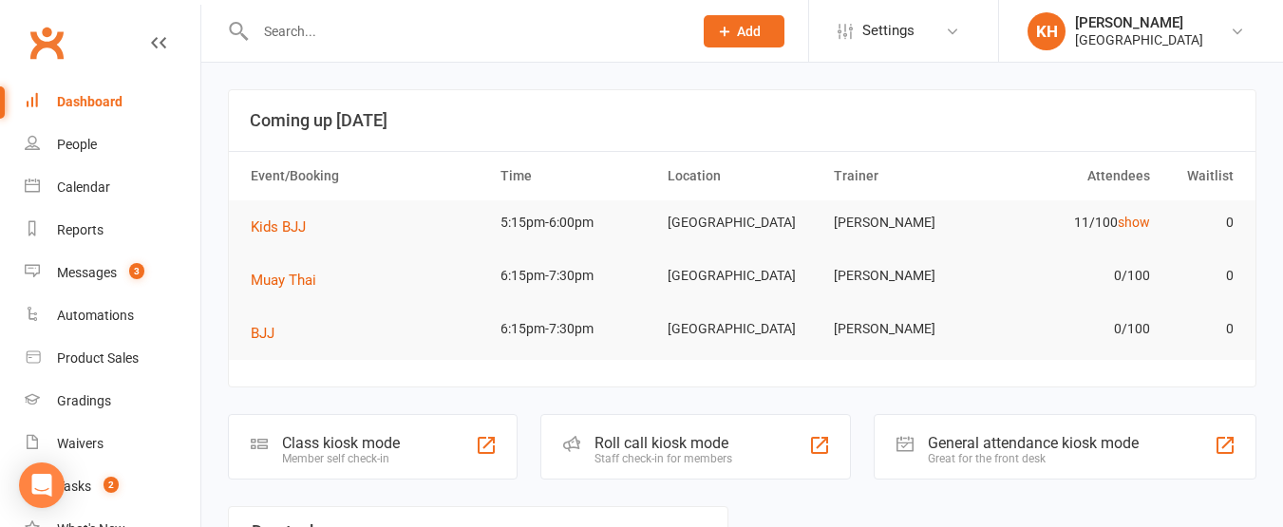
click at [351, 452] on div "Class kiosk mode" at bounding box center [341, 443] width 118 height 18
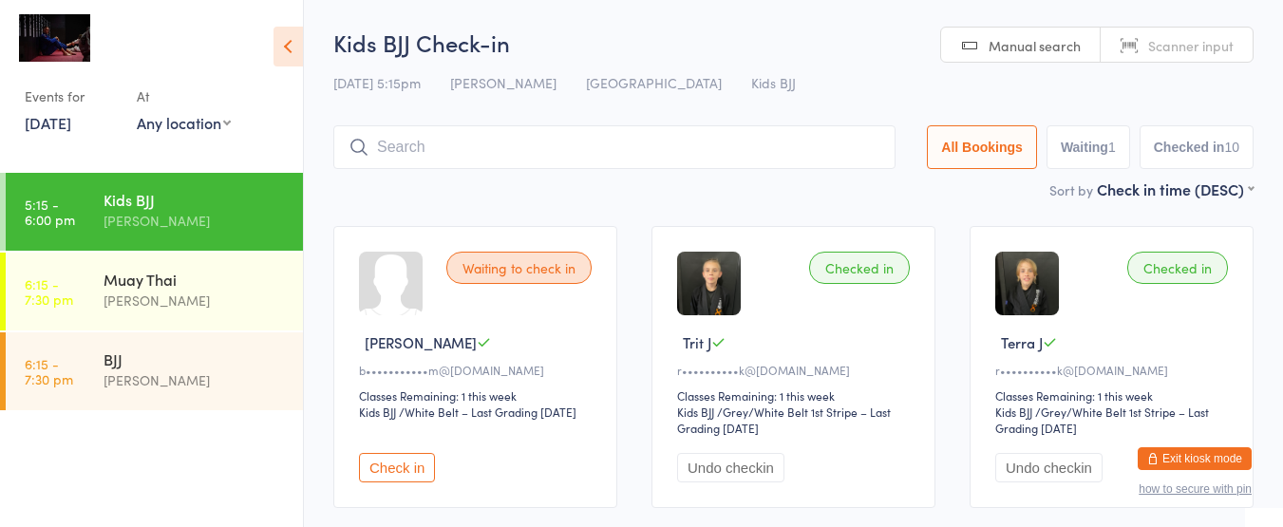
type input "h"
type input "a"
type input "m"
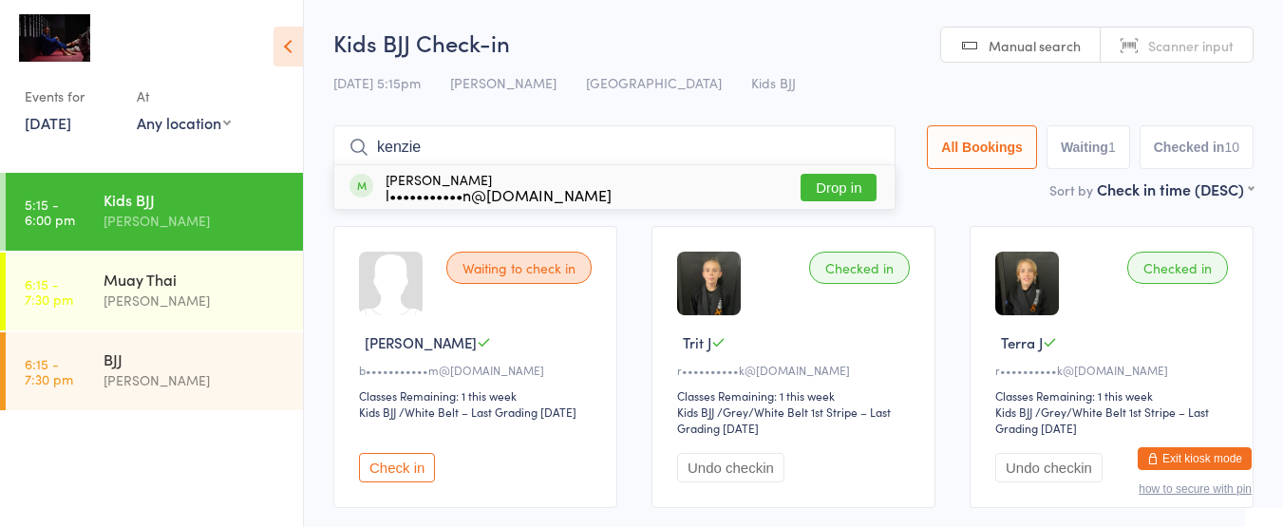
type input "kenzie"
click at [814, 187] on button "Drop in" at bounding box center [839, 188] width 76 height 28
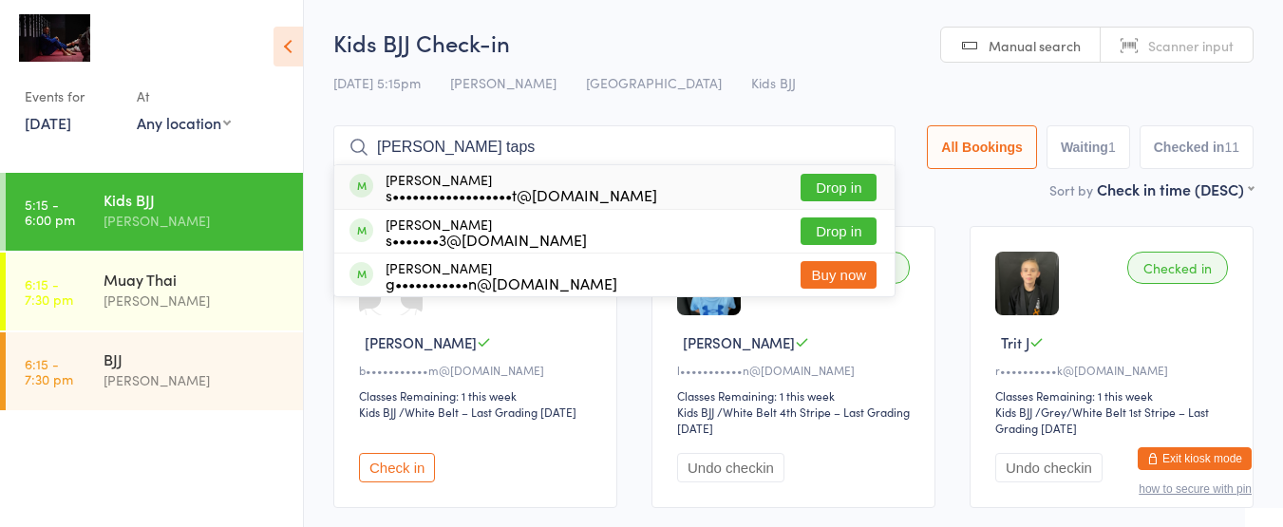
type input "[PERSON_NAME] taps"
click at [821, 195] on button "Drop in" at bounding box center [839, 188] width 76 height 28
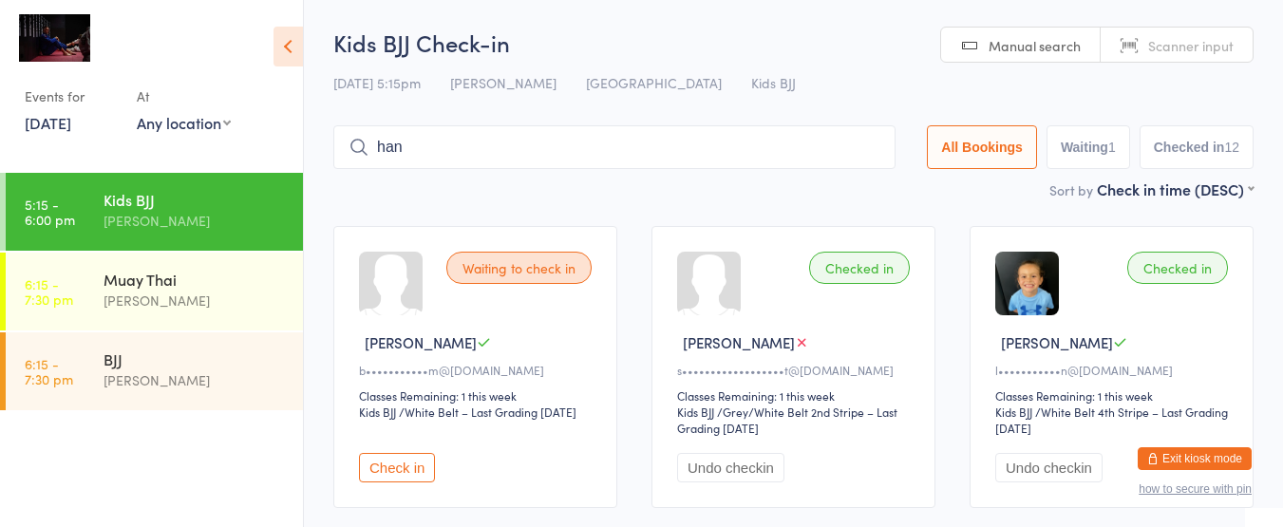
type input "hanu"
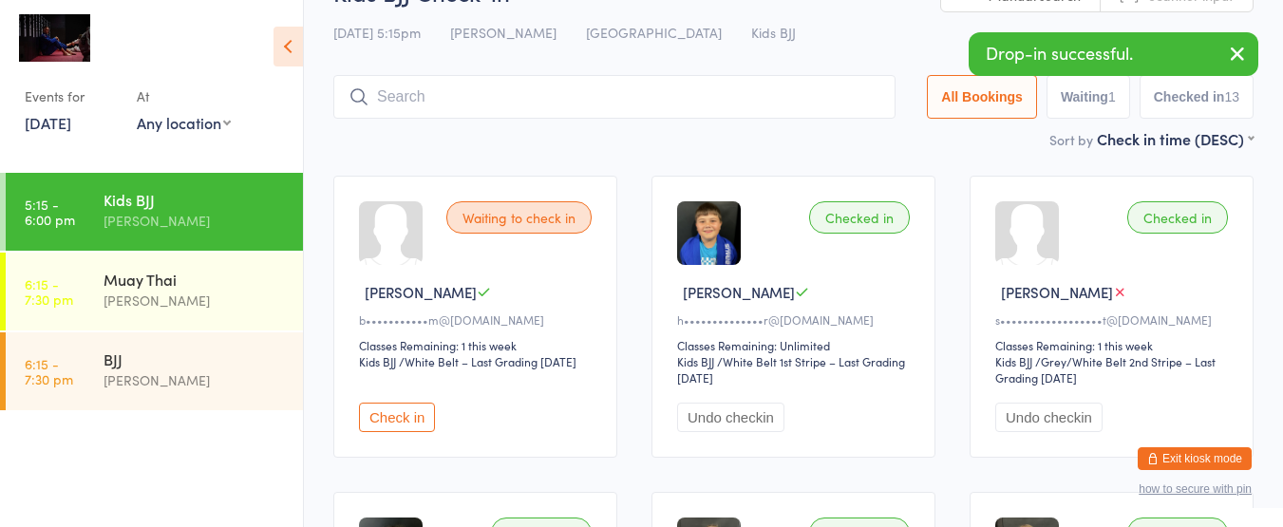
scroll to position [69, 0]
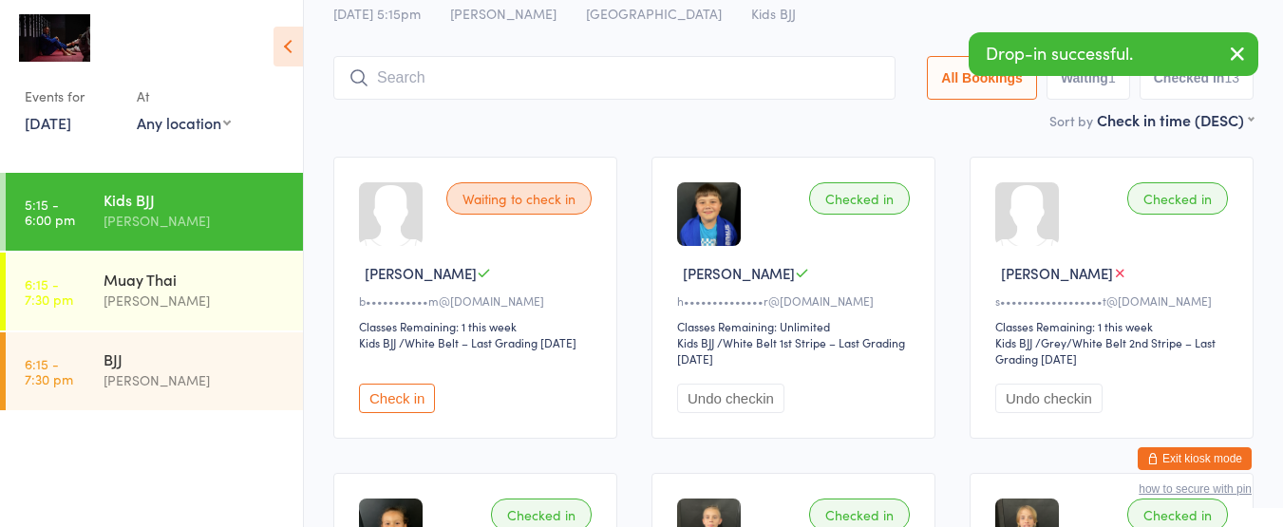
click at [740, 386] on button "Undo checkin" at bounding box center [730, 398] width 107 height 29
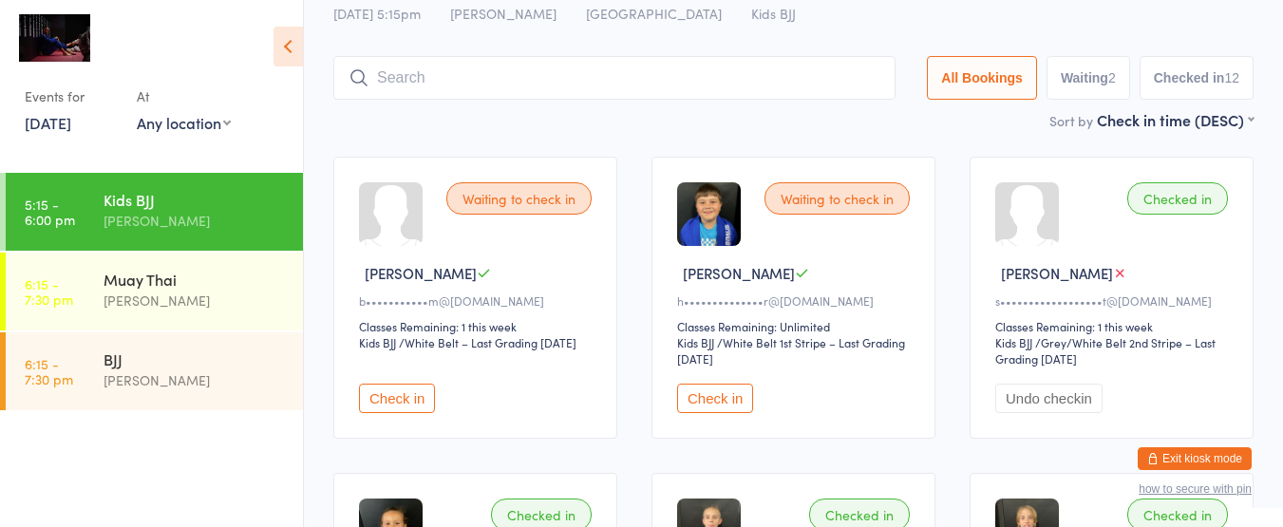
click at [409, 395] on button "Check in" at bounding box center [397, 398] width 76 height 29
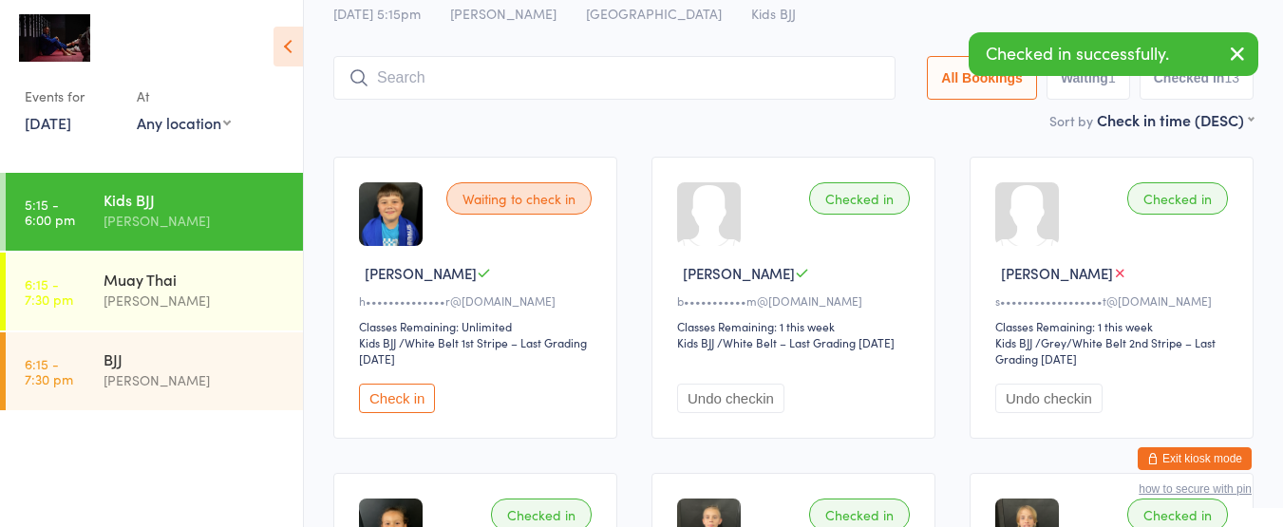
click at [607, 76] on input "search" at bounding box center [614, 78] width 562 height 44
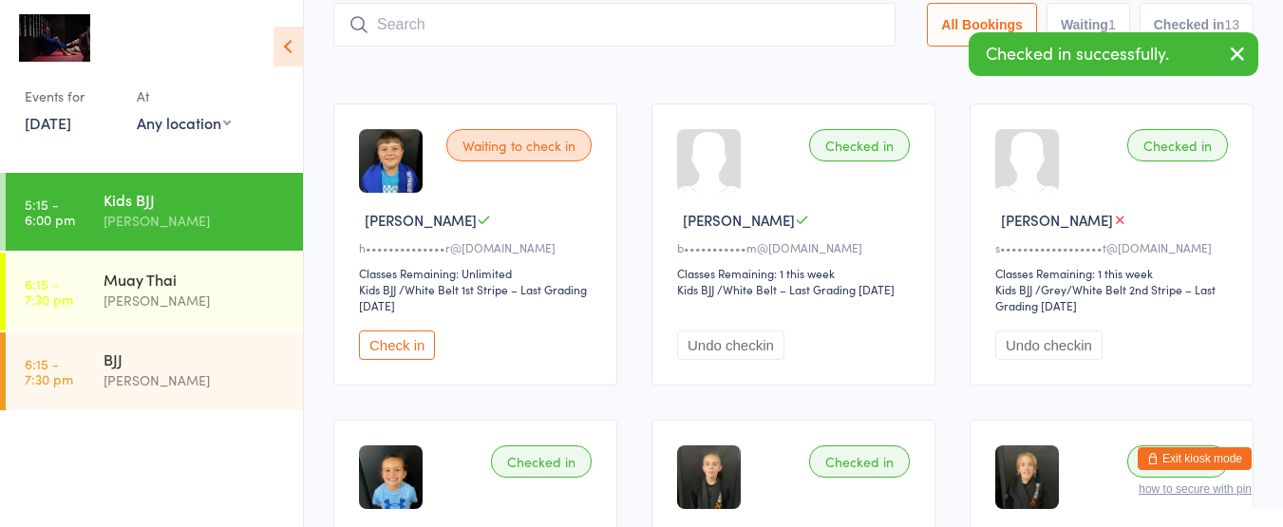
scroll to position [125, 0]
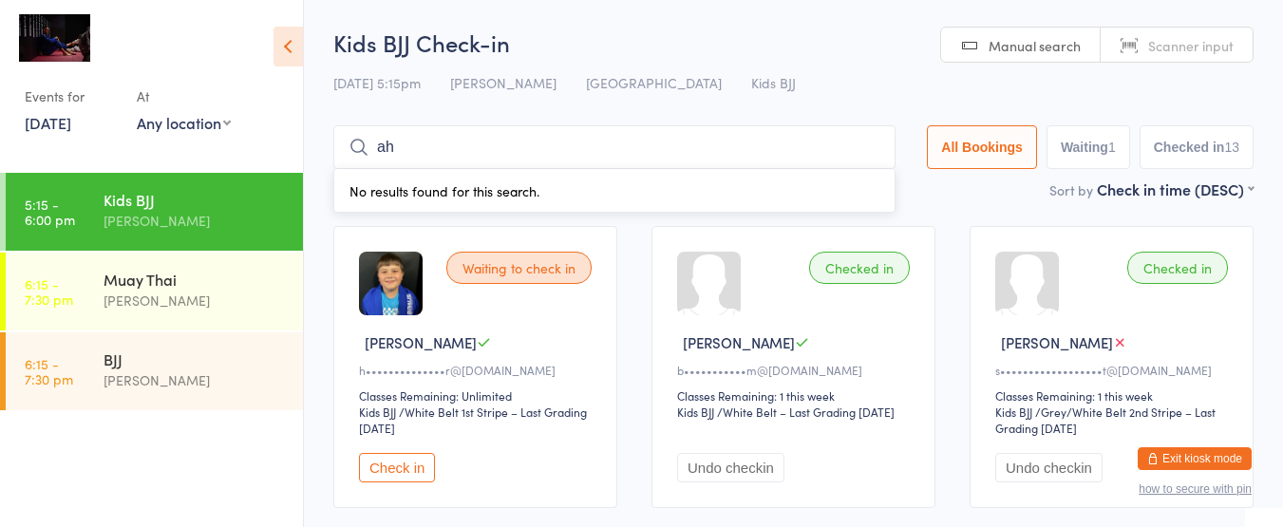
type input "a"
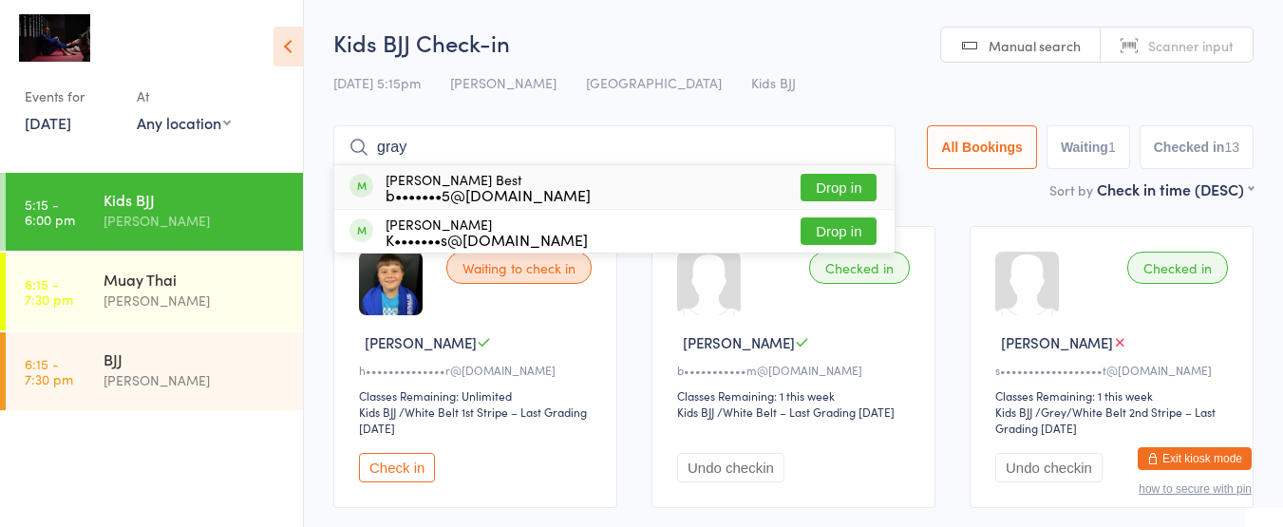
type input "gray"
click at [446, 187] on div "b•••••••5@[DOMAIN_NAME]" at bounding box center [488, 194] width 205 height 15
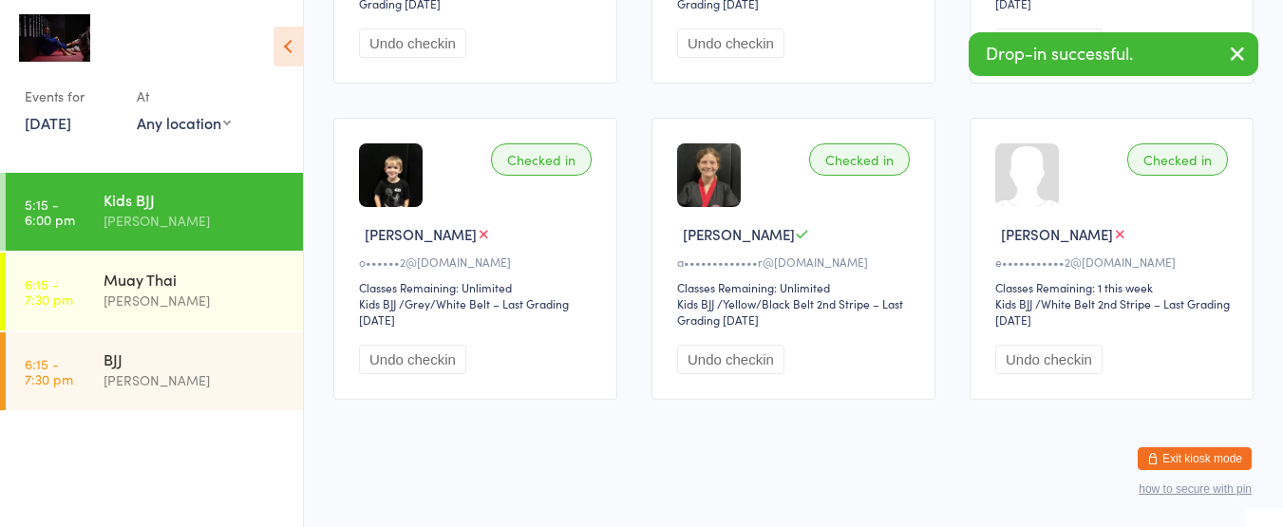
scroll to position [1378, 0]
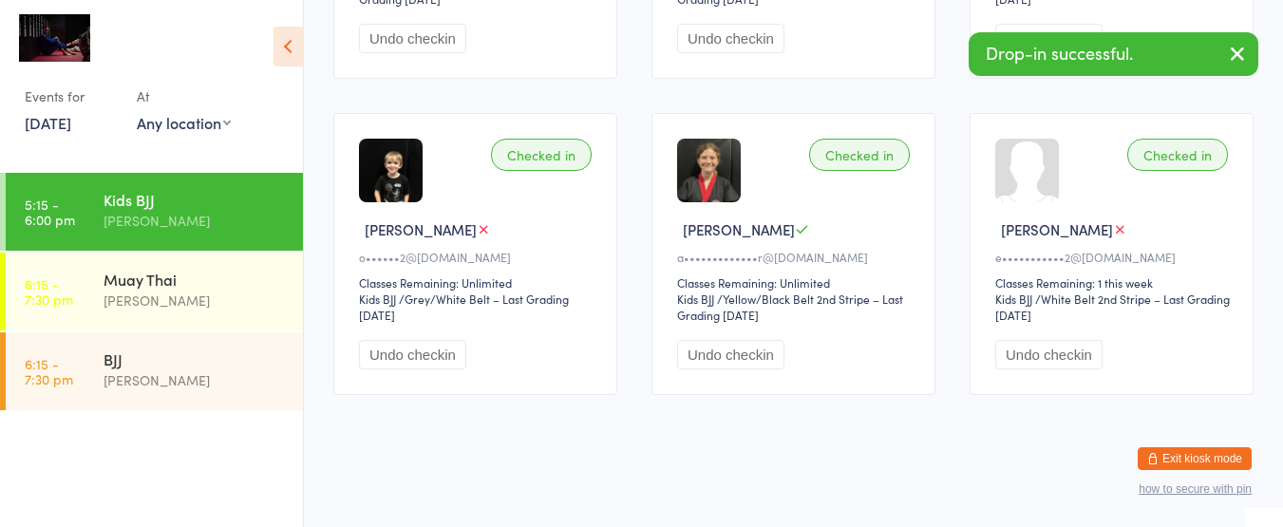
click at [446, 187] on div "Checked in [PERSON_NAME] N o••••••2@[DOMAIN_NAME] Classes Remaining: Unlimited …" at bounding box center [475, 254] width 284 height 282
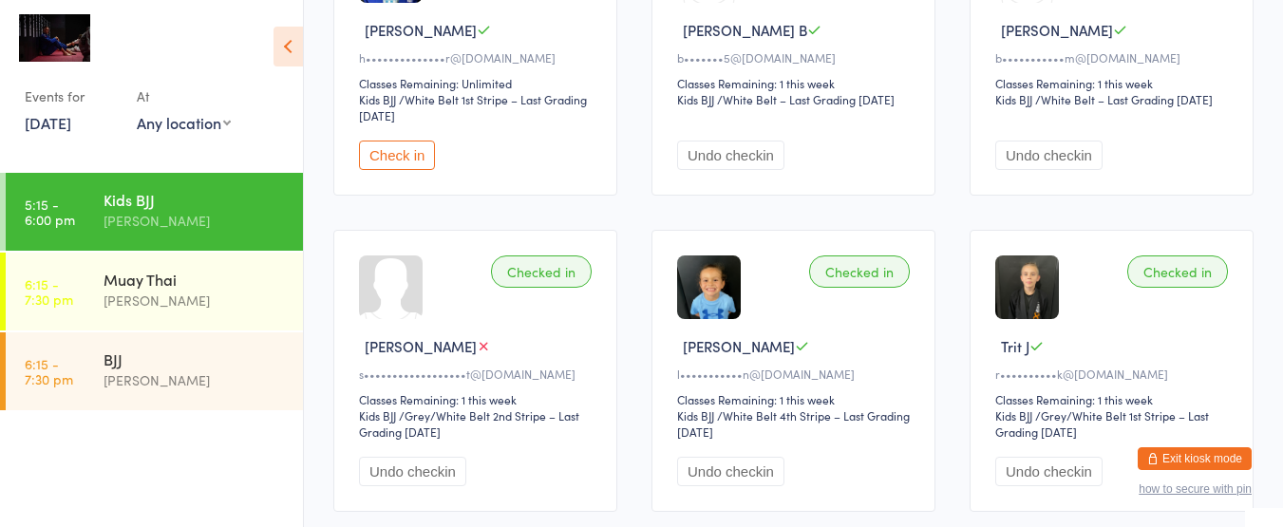
scroll to position [0, 0]
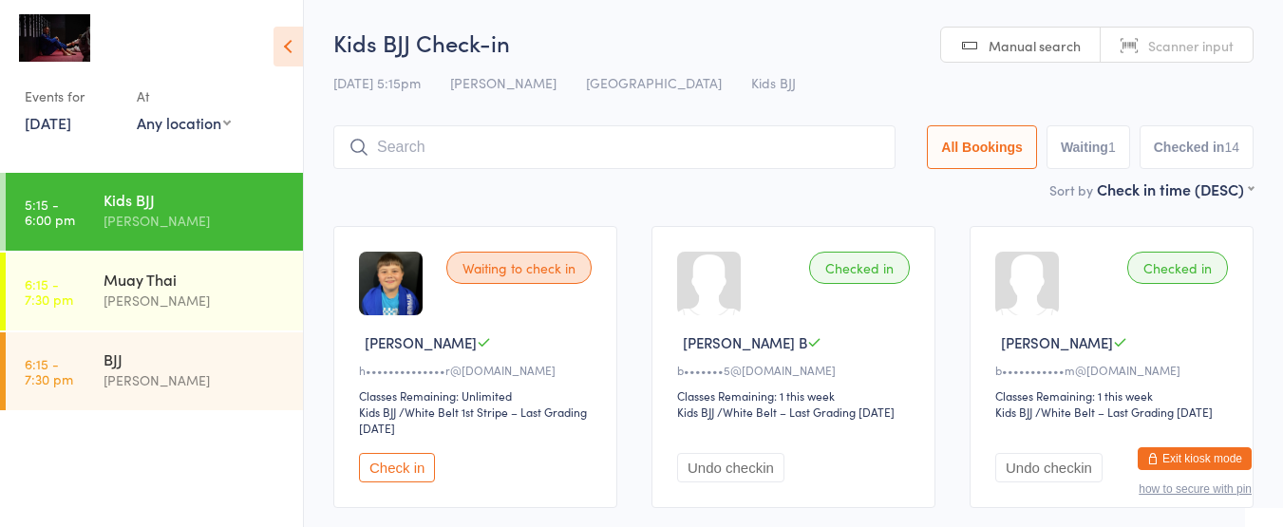
click at [449, 157] on input "search" at bounding box center [614, 147] width 562 height 44
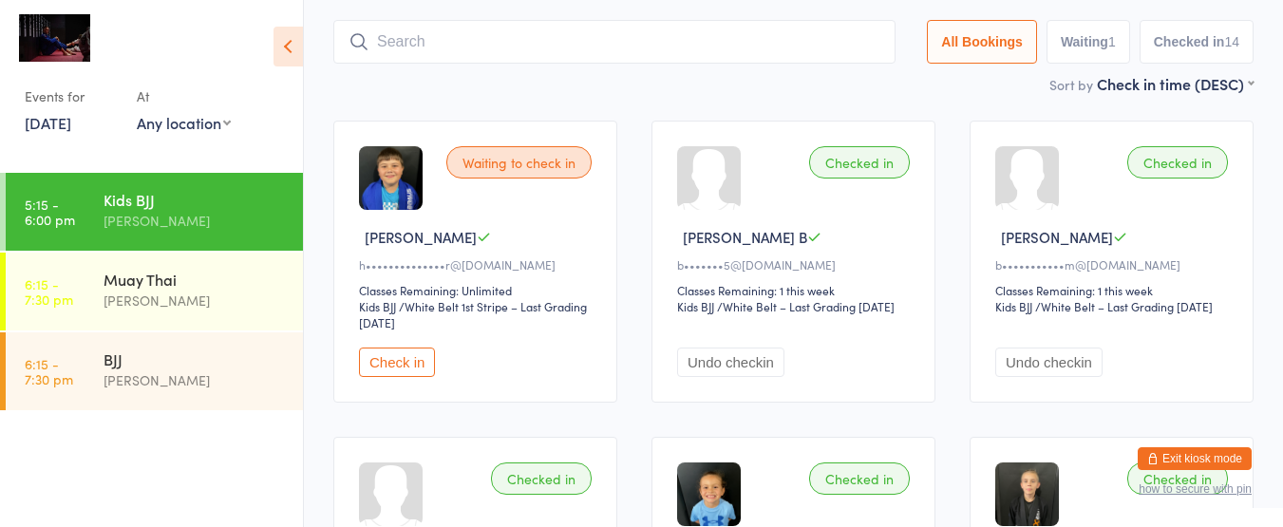
scroll to position [125, 0]
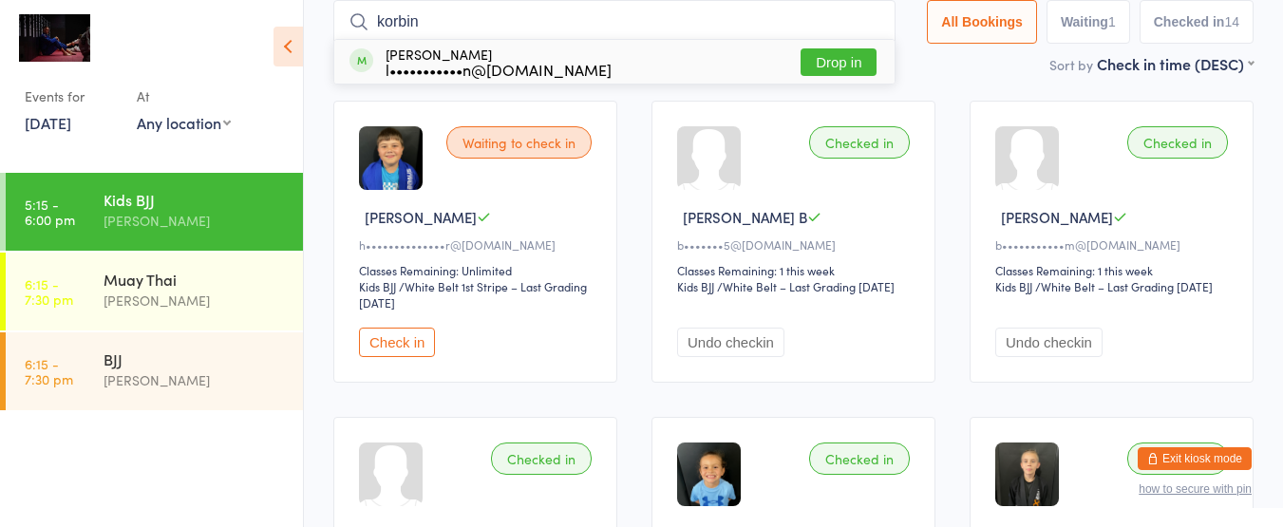
type input "korbin"
click at [625, 55] on div "[PERSON_NAME] l•••••••••••n@[DOMAIN_NAME] Drop in" at bounding box center [614, 62] width 560 height 44
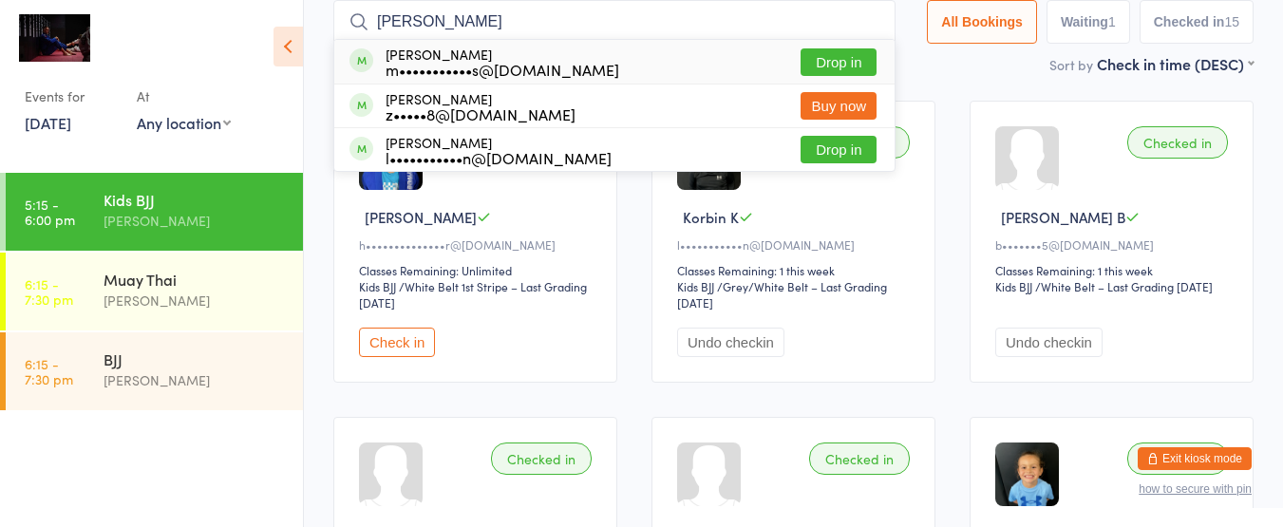
type input "[PERSON_NAME]"
click at [619, 65] on div "[PERSON_NAME] m•••••••••••s@[DOMAIN_NAME] Drop in" at bounding box center [614, 62] width 560 height 44
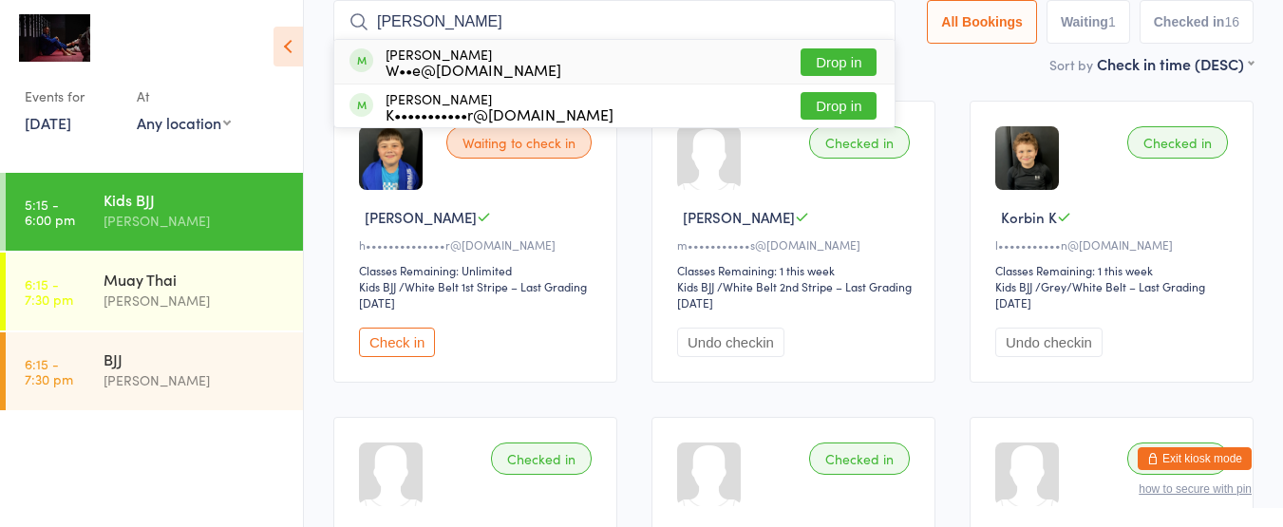
drag, startPoint x: 621, startPoint y: 67, endPoint x: 624, endPoint y: 91, distance: 23.9
click at [624, 91] on ul "[PERSON_NAME] W••e@[DOMAIN_NAME] Drop in [PERSON_NAME] K•••••••••••r@[DOMAIN_NA…" at bounding box center [614, 83] width 562 height 89
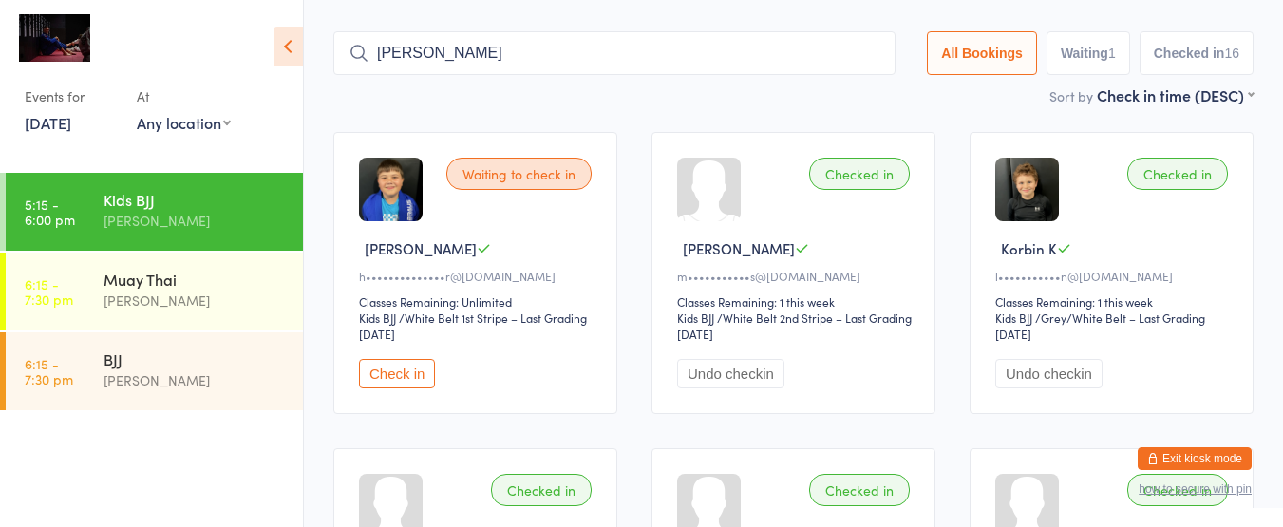
scroll to position [0, 0]
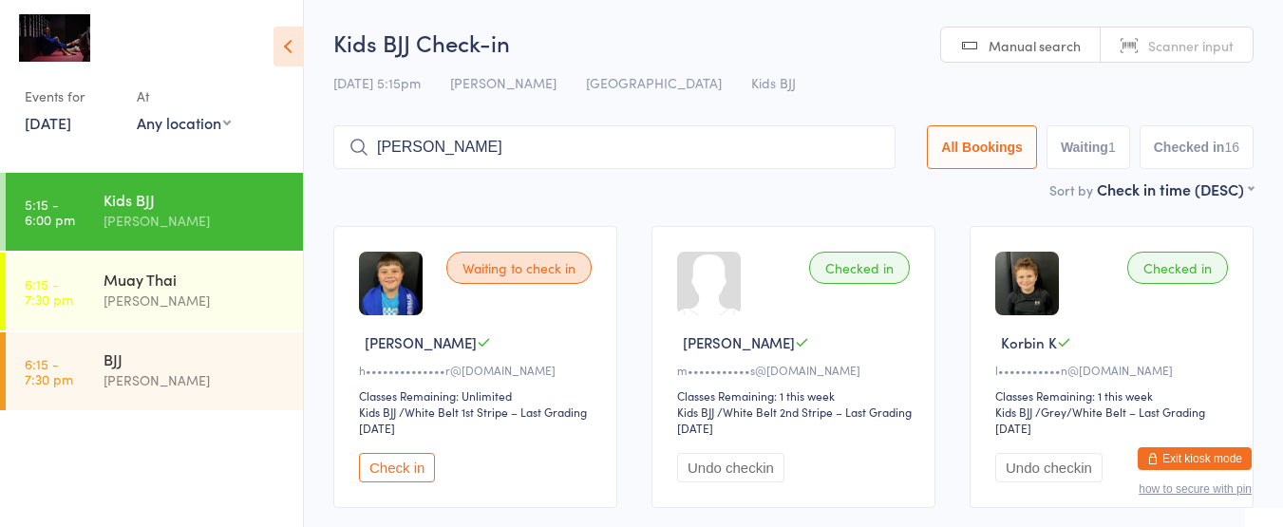
click at [561, 162] on input "[PERSON_NAME]" at bounding box center [614, 147] width 562 height 44
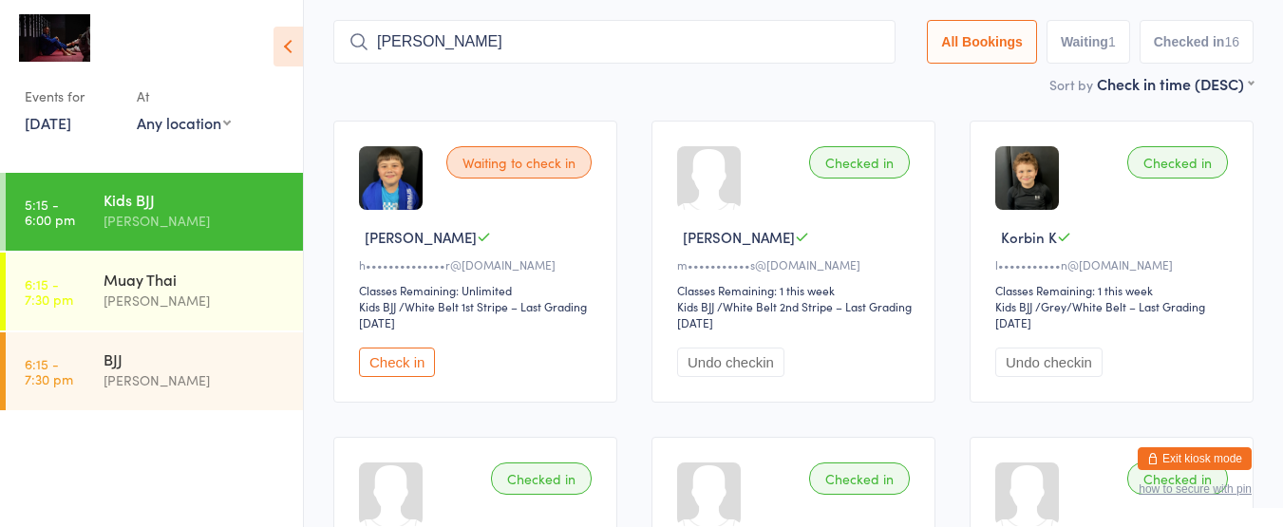
scroll to position [125, 0]
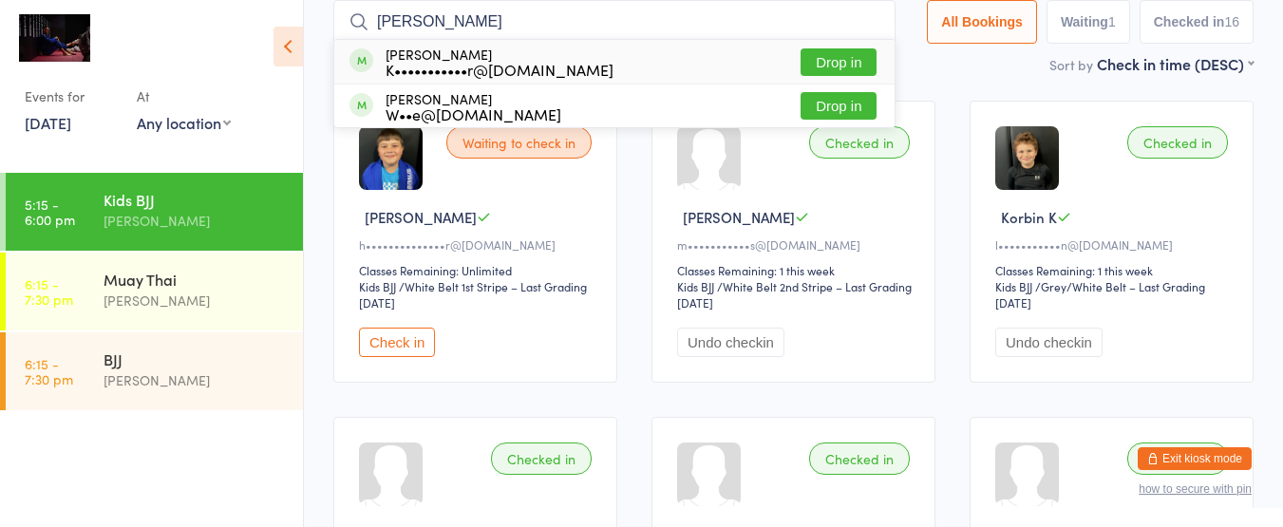
type input "[PERSON_NAME]"
click at [571, 72] on div "[PERSON_NAME] K•••••••••••r@[DOMAIN_NAME] Drop in" at bounding box center [614, 62] width 560 height 44
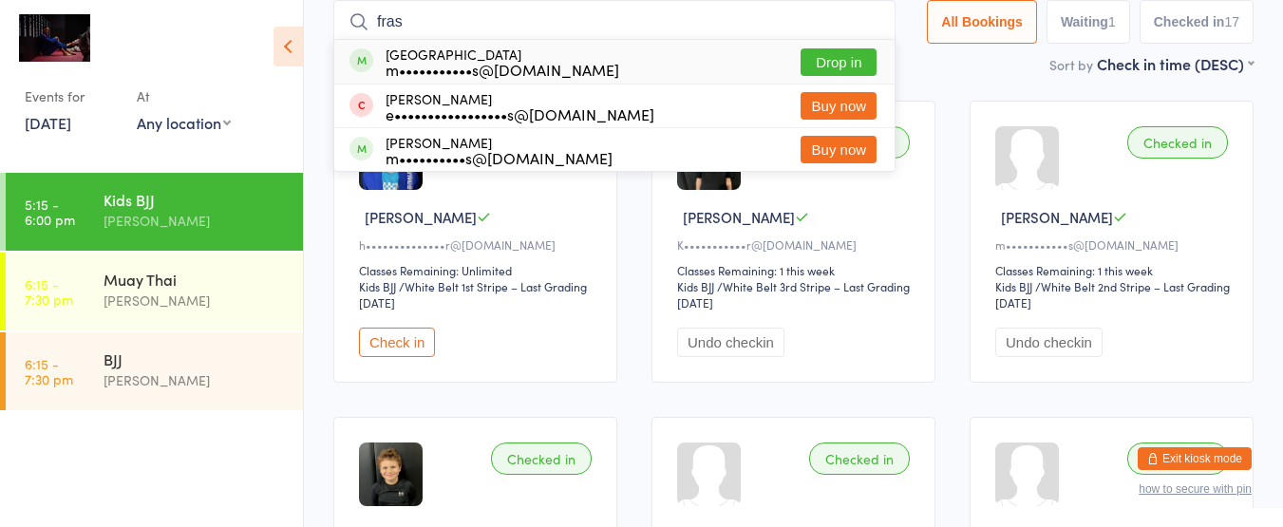
type input "fras"
click at [838, 66] on button "Drop in" at bounding box center [839, 62] width 76 height 28
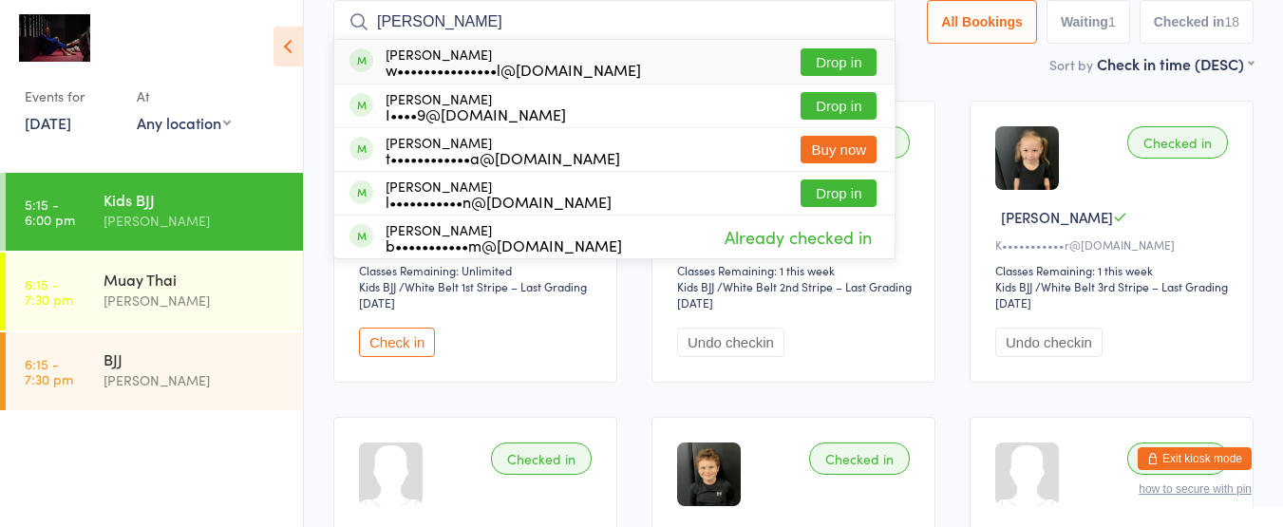
type input "[PERSON_NAME]"
click at [834, 67] on button "Drop in" at bounding box center [839, 62] width 76 height 28
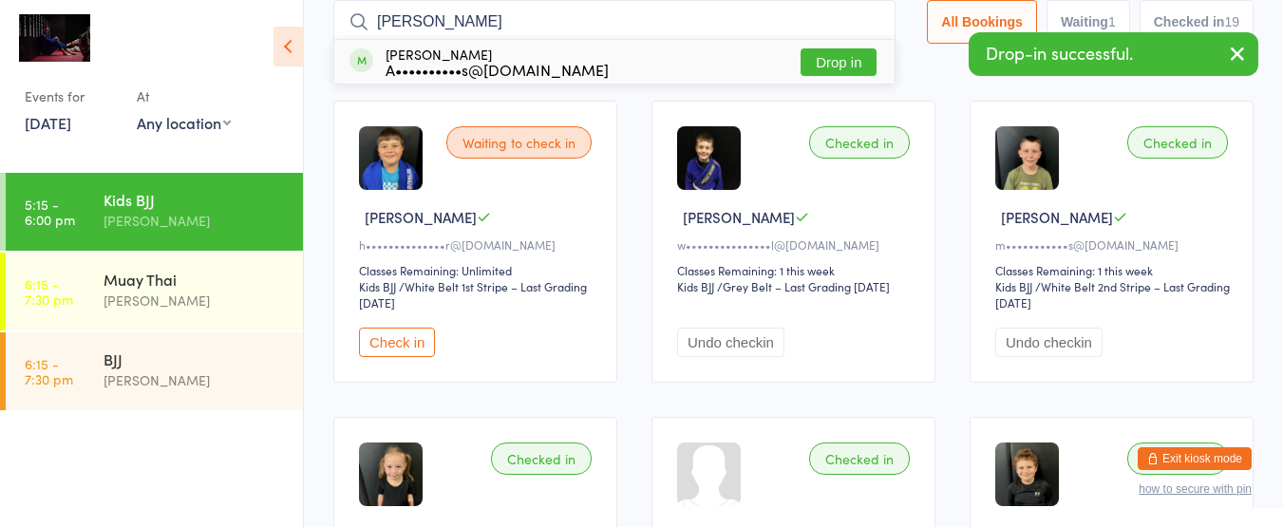
type input "[PERSON_NAME]"
click at [821, 69] on button "Drop in" at bounding box center [839, 62] width 76 height 28
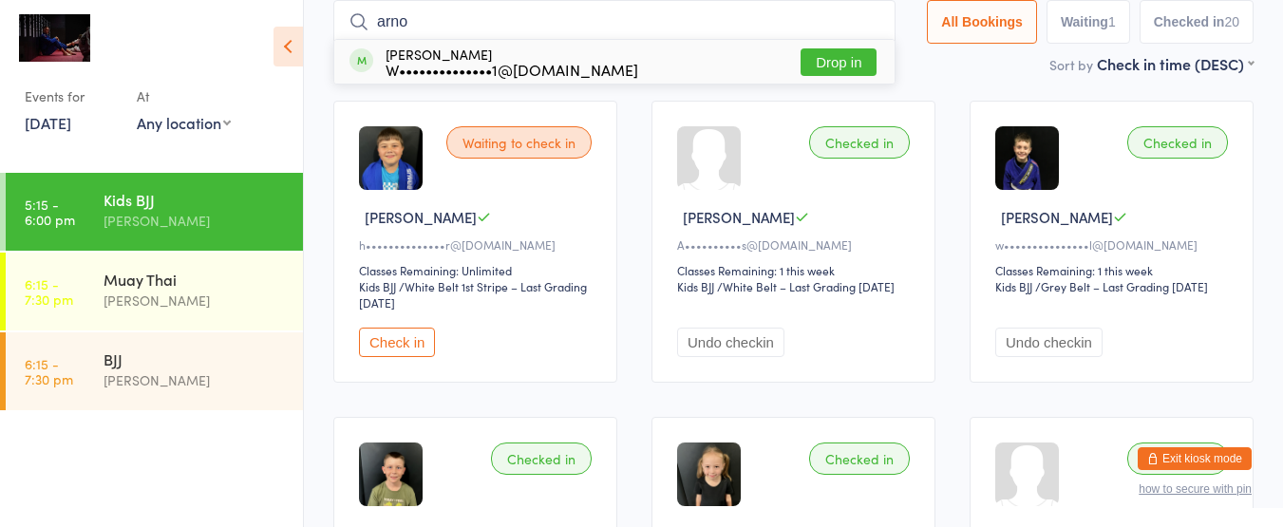
type input "arno"
click at [456, 62] on div "W••••••••••••••1@[DOMAIN_NAME]" at bounding box center [512, 69] width 253 height 15
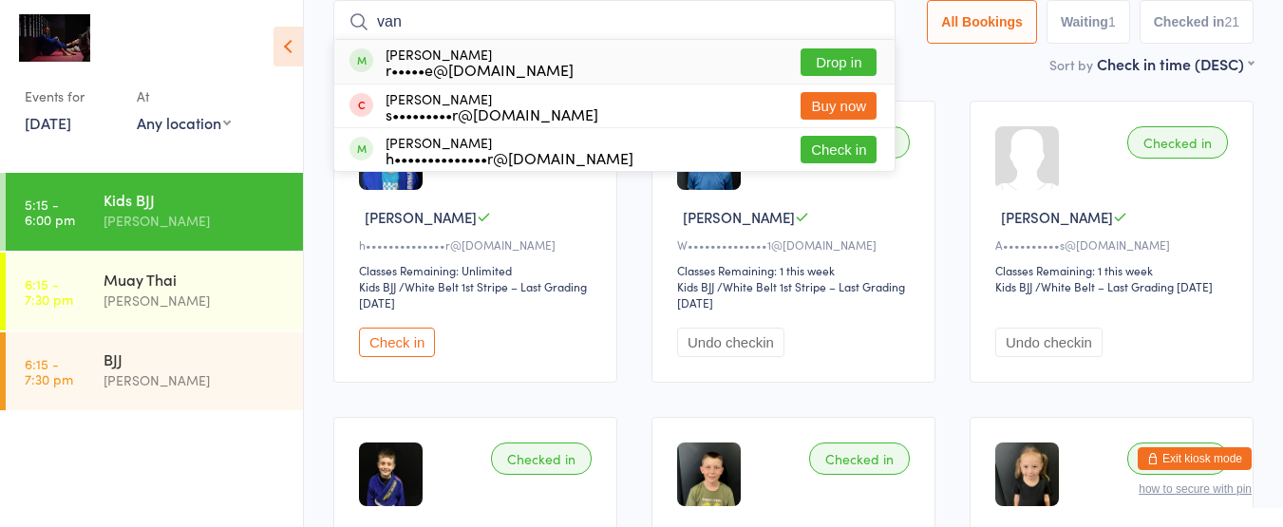
type input "van"
click at [455, 66] on div "r•••••e@[DOMAIN_NAME]" at bounding box center [480, 69] width 188 height 15
